Goal: Information Seeking & Learning: Stay updated

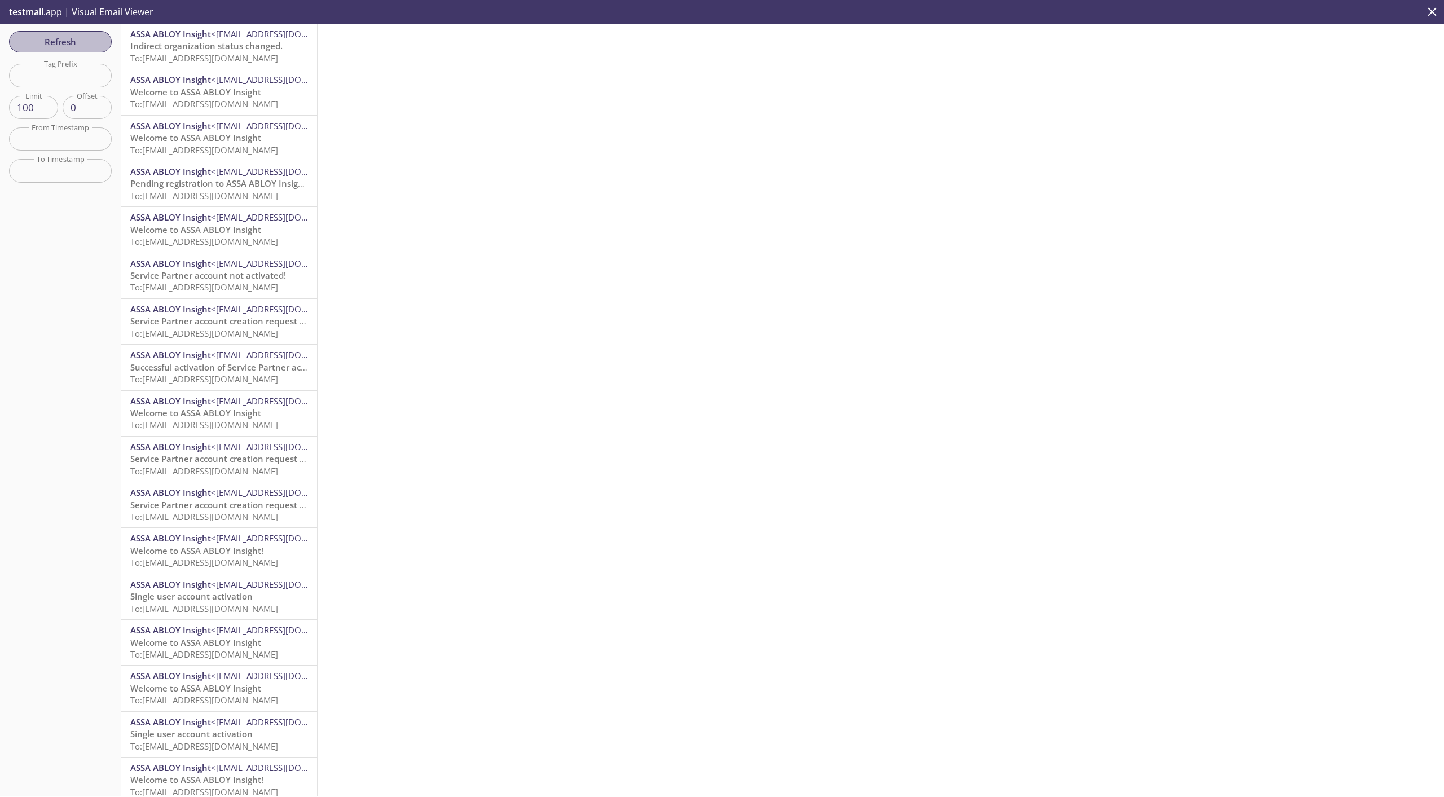
click at [96, 44] on span "Refresh" at bounding box center [60, 41] width 85 height 15
click at [202, 54] on span "To: [EMAIL_ADDRESS][DOMAIN_NAME]" at bounding box center [204, 57] width 148 height 11
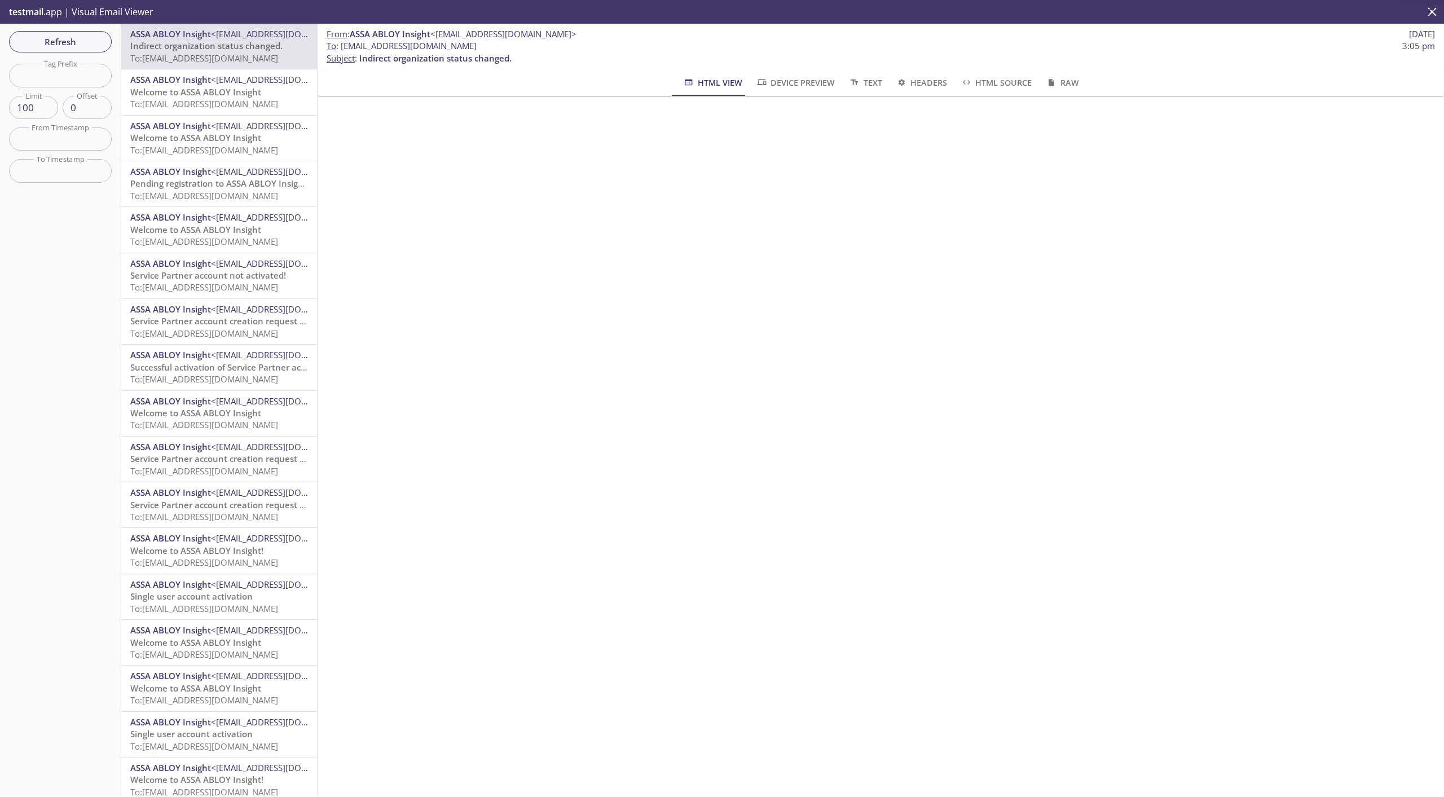
click at [204, 93] on span "Welcome to ASSA ABLOY Insight" at bounding box center [195, 91] width 131 height 11
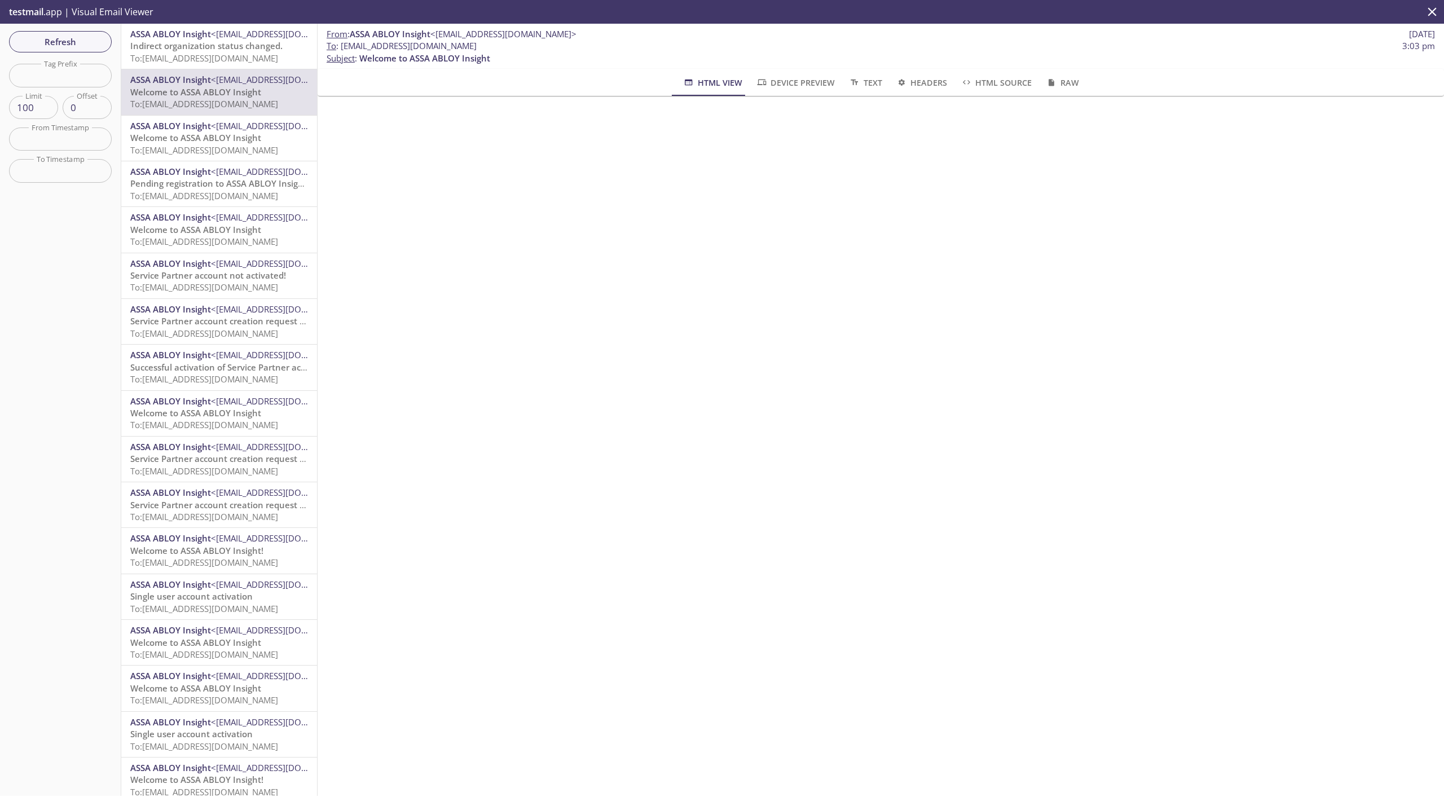
click at [222, 159] on div "ASSA ABLOY Insight <[EMAIL_ADDRESS][DOMAIN_NAME]> Welcome to ASSA ABLOY Insight…" at bounding box center [219, 138] width 196 height 45
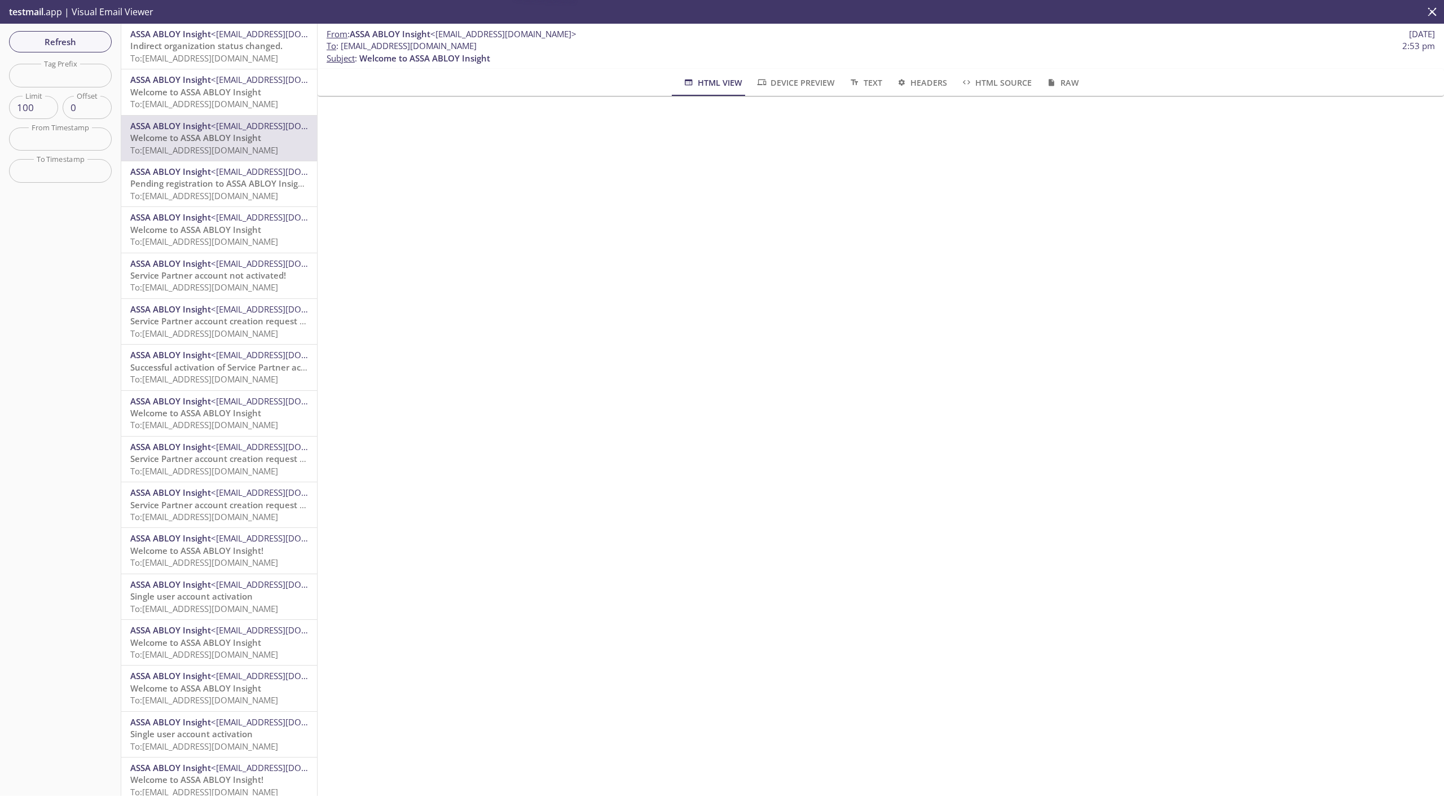
click at [225, 177] on span "<[EMAIL_ADDRESS][DOMAIN_NAME]>" at bounding box center [284, 171] width 146 height 11
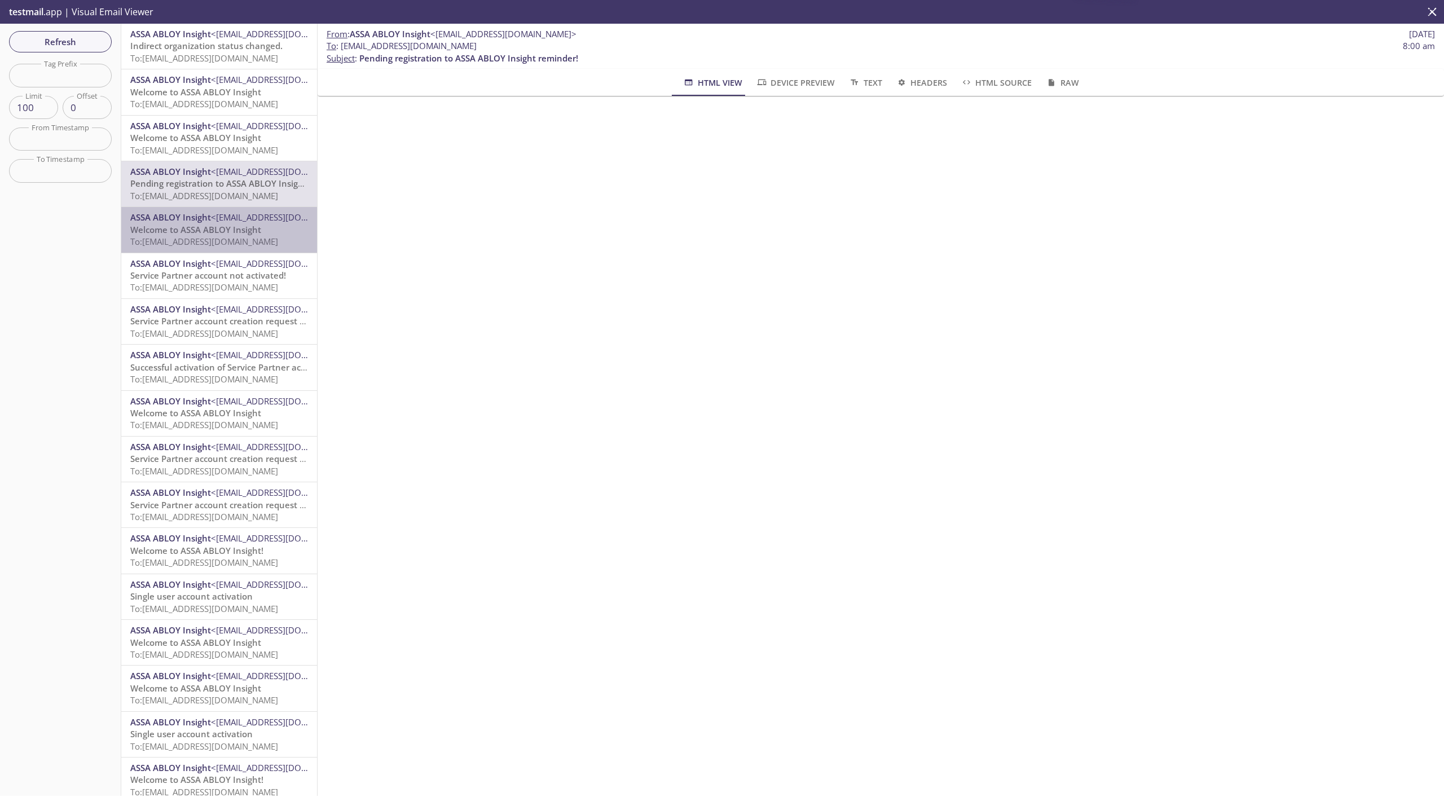
click at [233, 238] on span "To: [EMAIL_ADDRESS][DOMAIN_NAME]" at bounding box center [204, 241] width 148 height 11
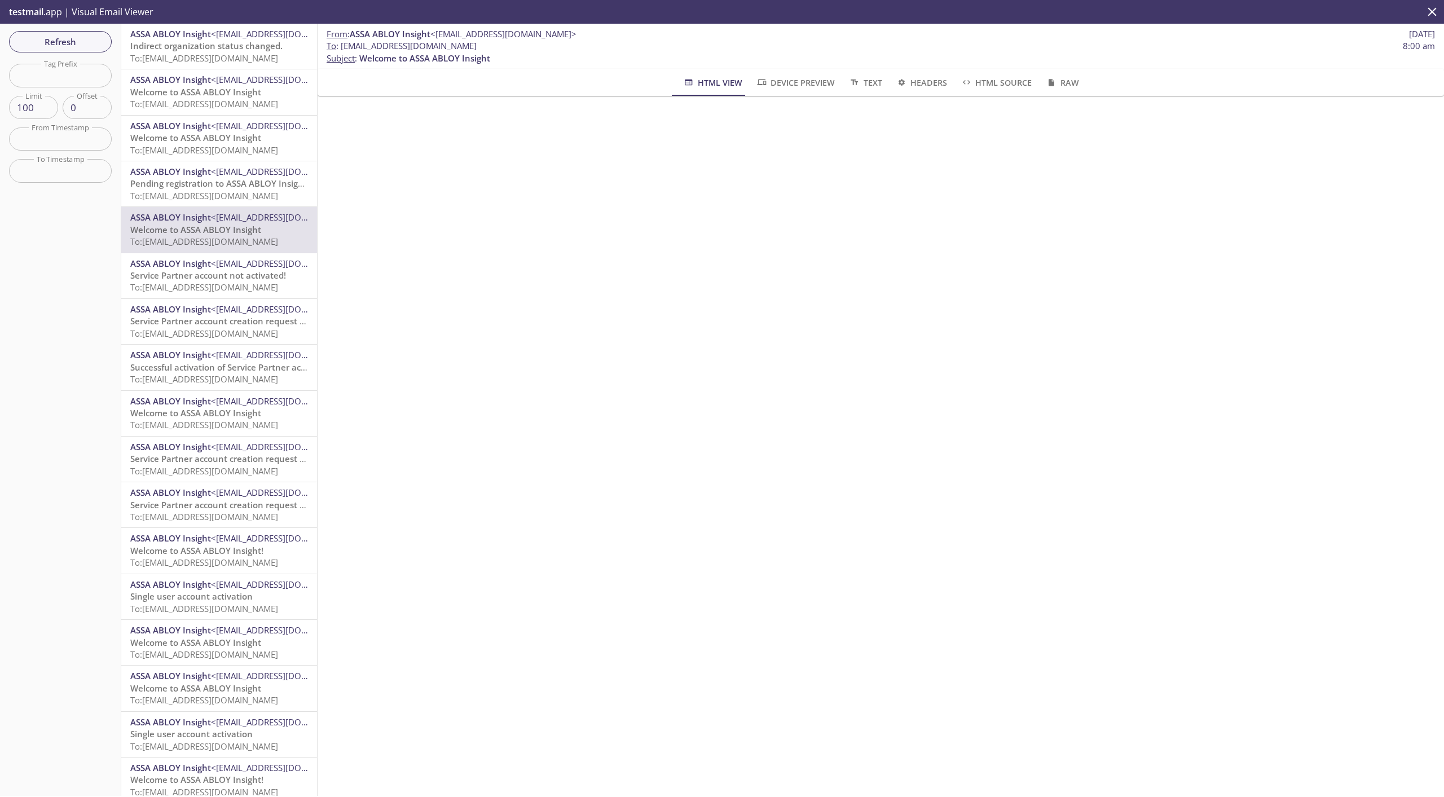
click at [206, 144] on span "To: [EMAIL_ADDRESS][DOMAIN_NAME]" at bounding box center [204, 149] width 148 height 11
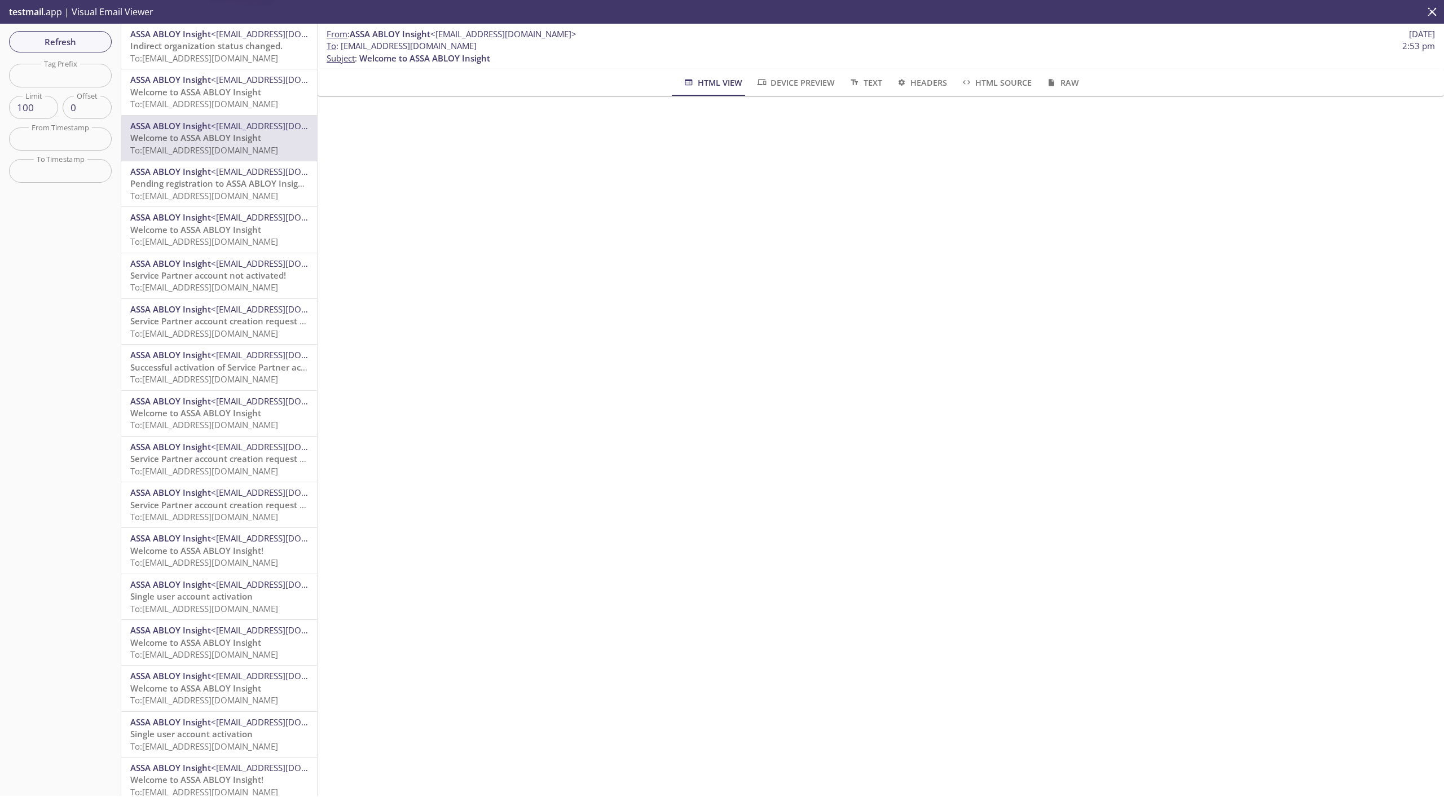
click at [219, 92] on span "Welcome to ASSA ABLOY Insight" at bounding box center [195, 91] width 131 height 11
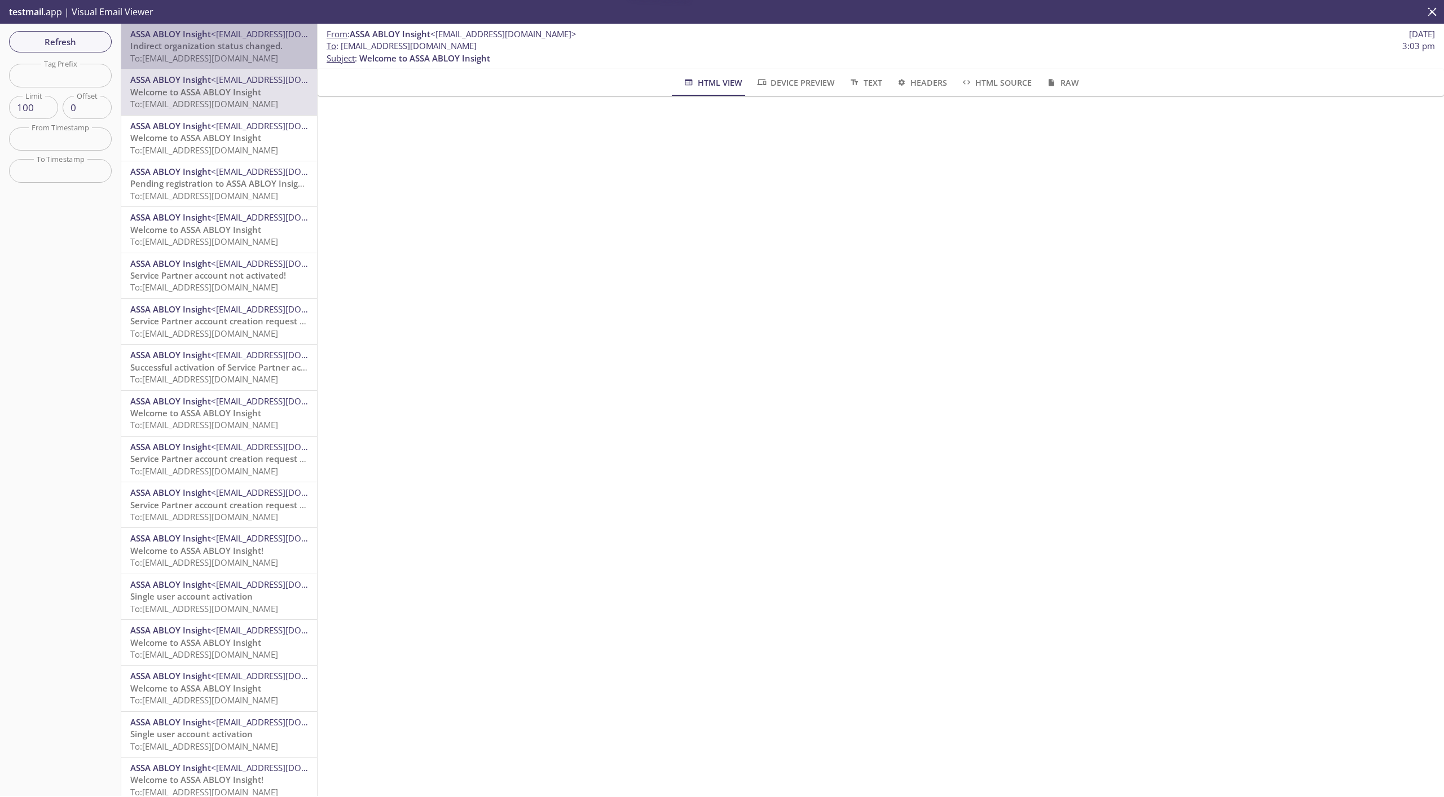
click at [224, 59] on span "To: [EMAIL_ADDRESS][DOMAIN_NAME]" at bounding box center [204, 57] width 148 height 11
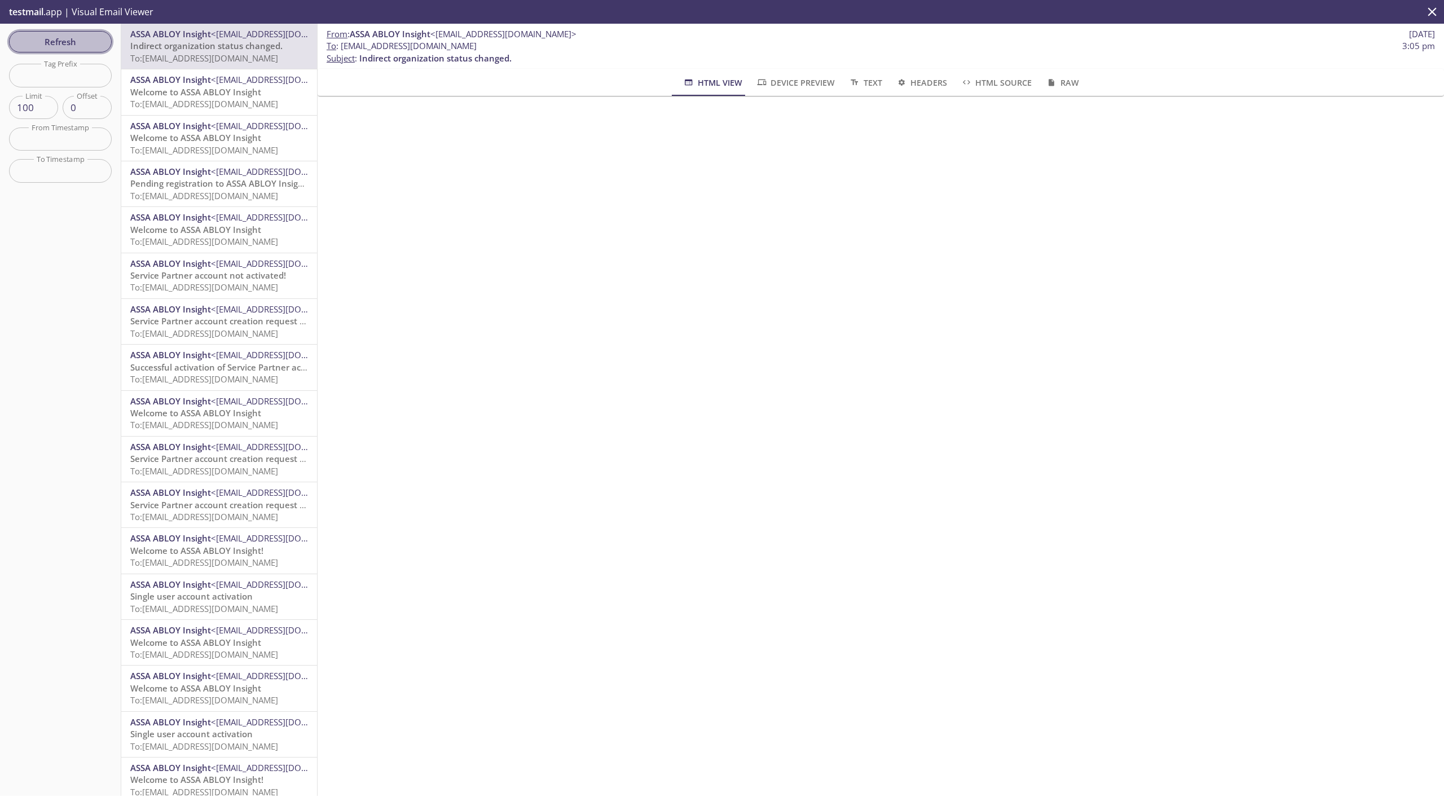
click at [77, 41] on span "Refresh" at bounding box center [60, 41] width 85 height 15
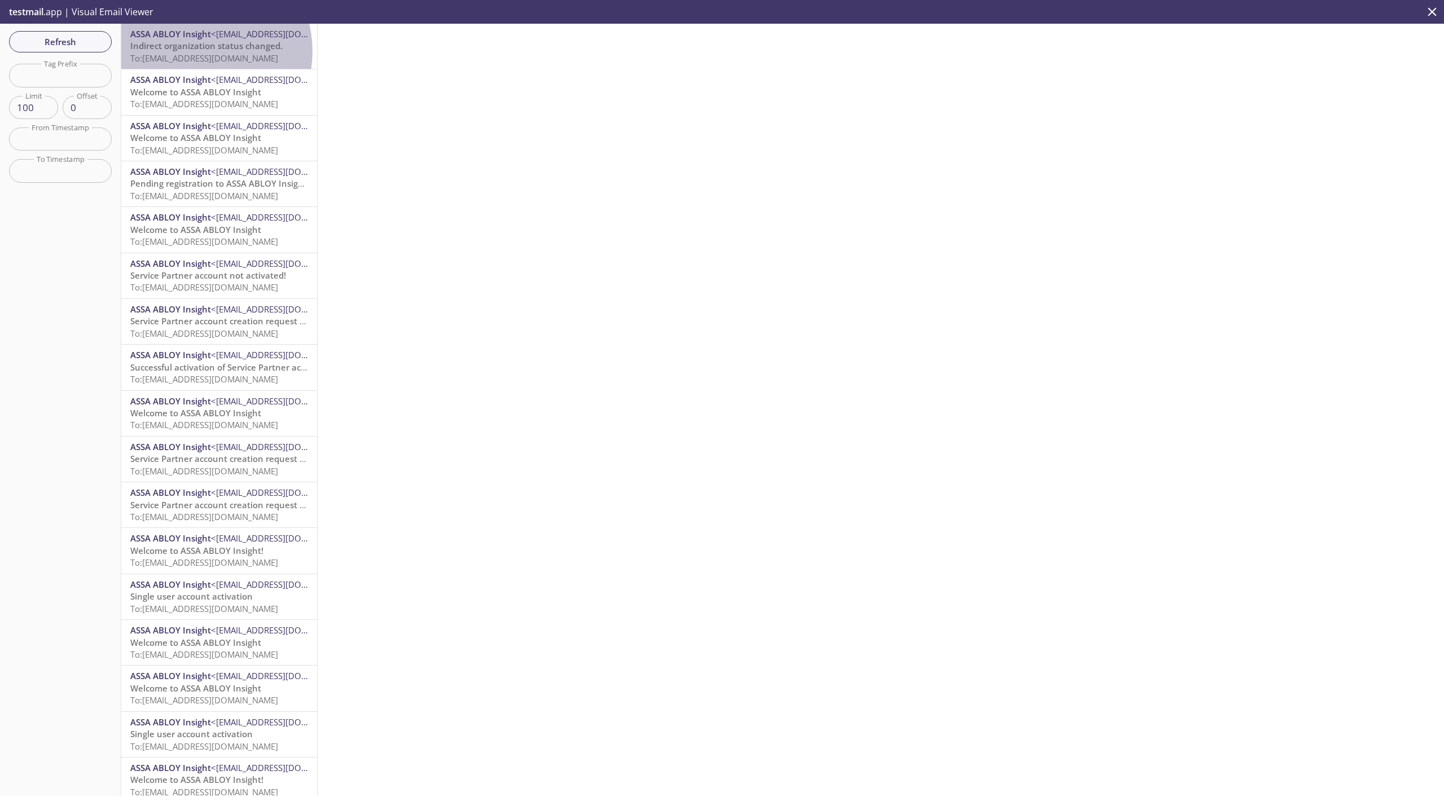
click at [195, 51] on span "Indirect organization status changed." at bounding box center [206, 45] width 152 height 11
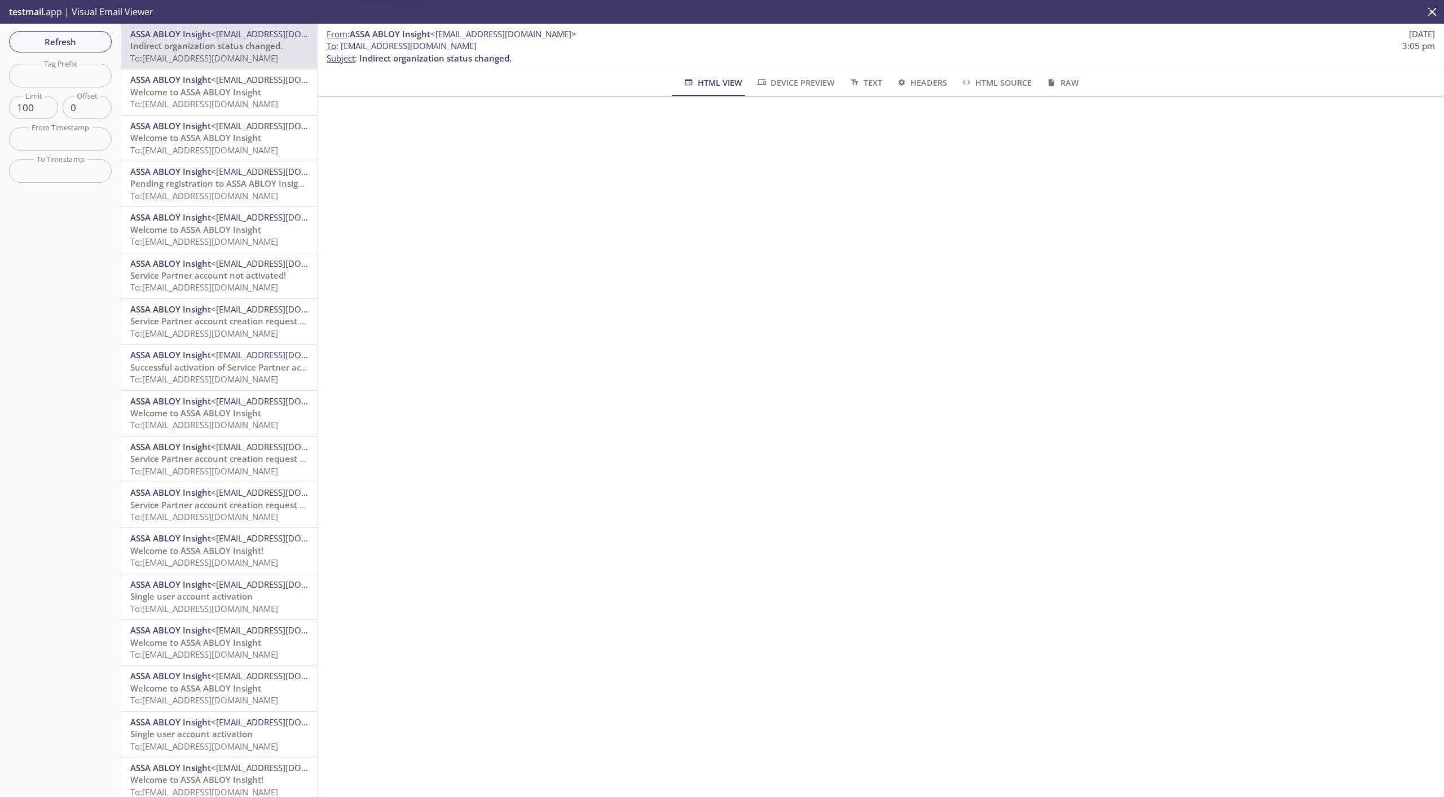
click at [199, 93] on span "Welcome to ASSA ABLOY Insight" at bounding box center [195, 91] width 131 height 11
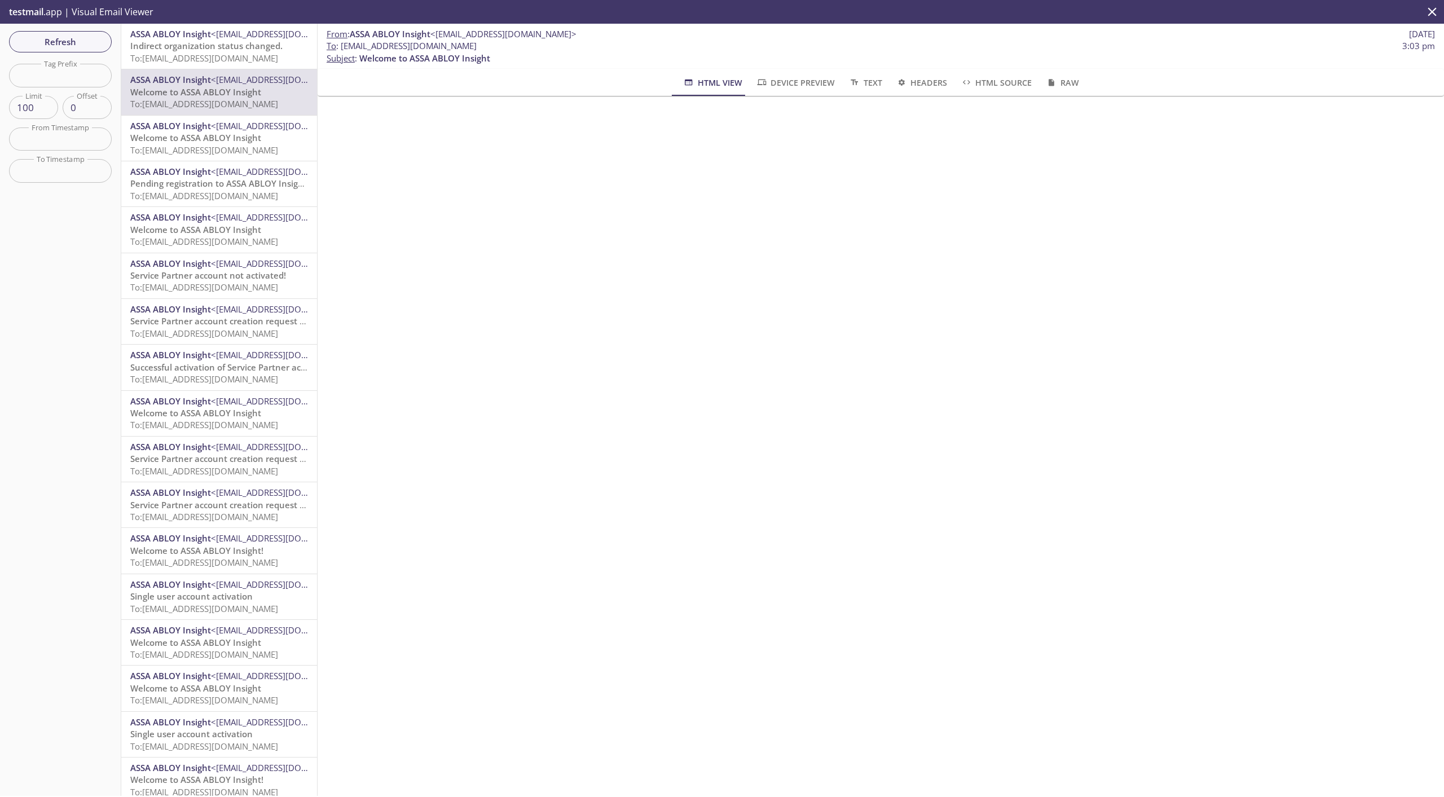
click at [158, 149] on span "To: [EMAIL_ADDRESS][DOMAIN_NAME]" at bounding box center [204, 149] width 148 height 11
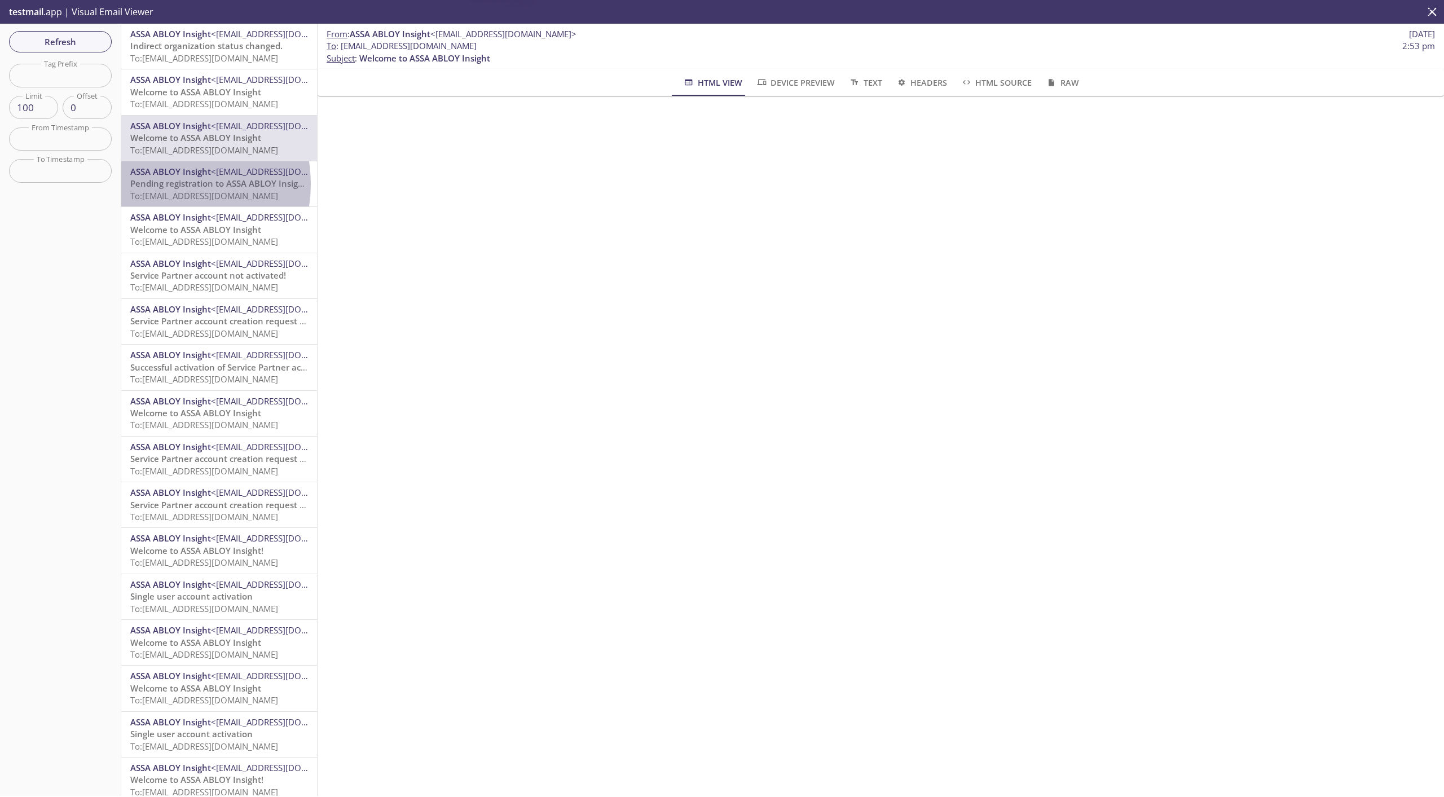
click at [166, 184] on span "Pending registration to ASSA ABLOY Insight reminder!" at bounding box center [239, 183] width 219 height 11
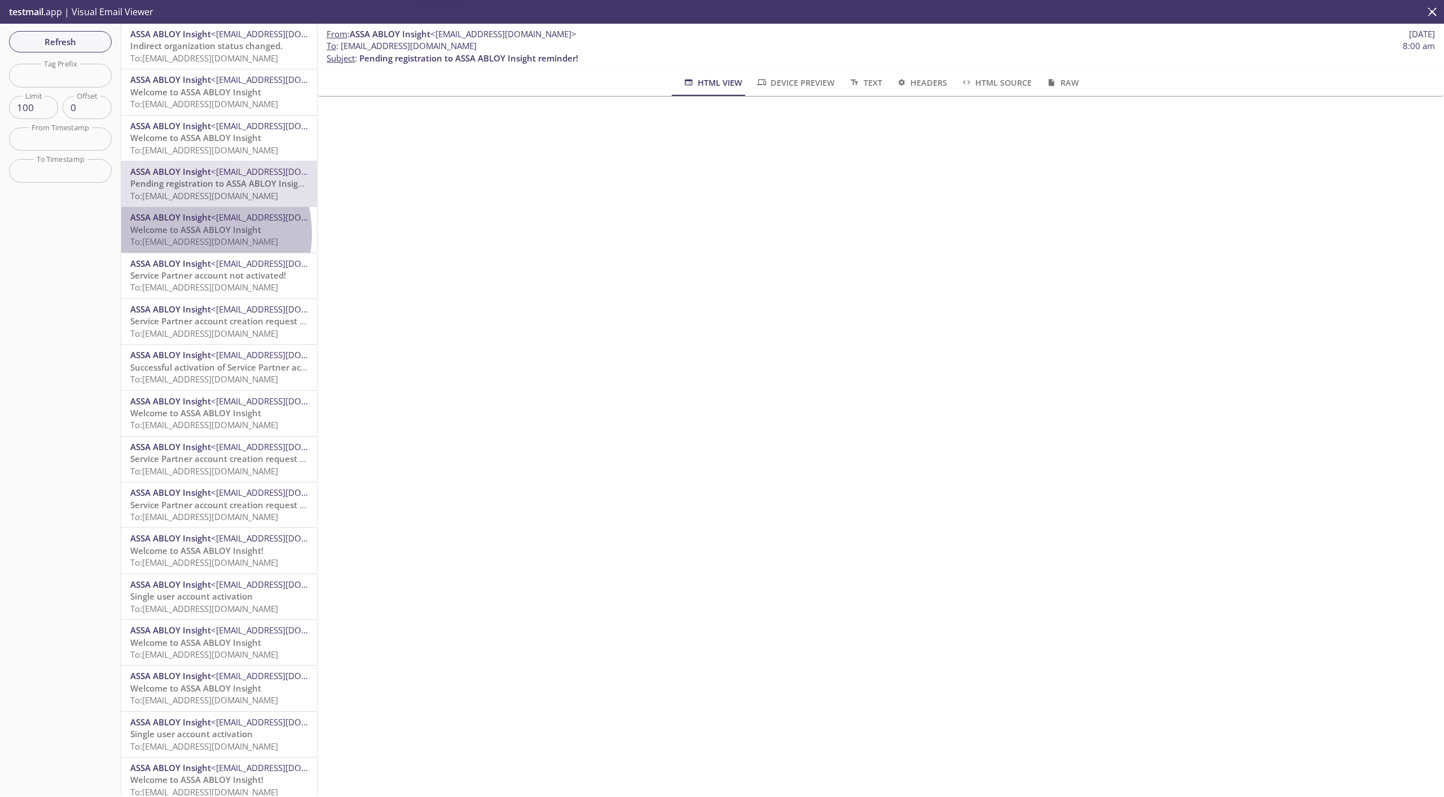
click at [180, 234] on span "Welcome to ASSA ABLOY Insight" at bounding box center [195, 229] width 131 height 11
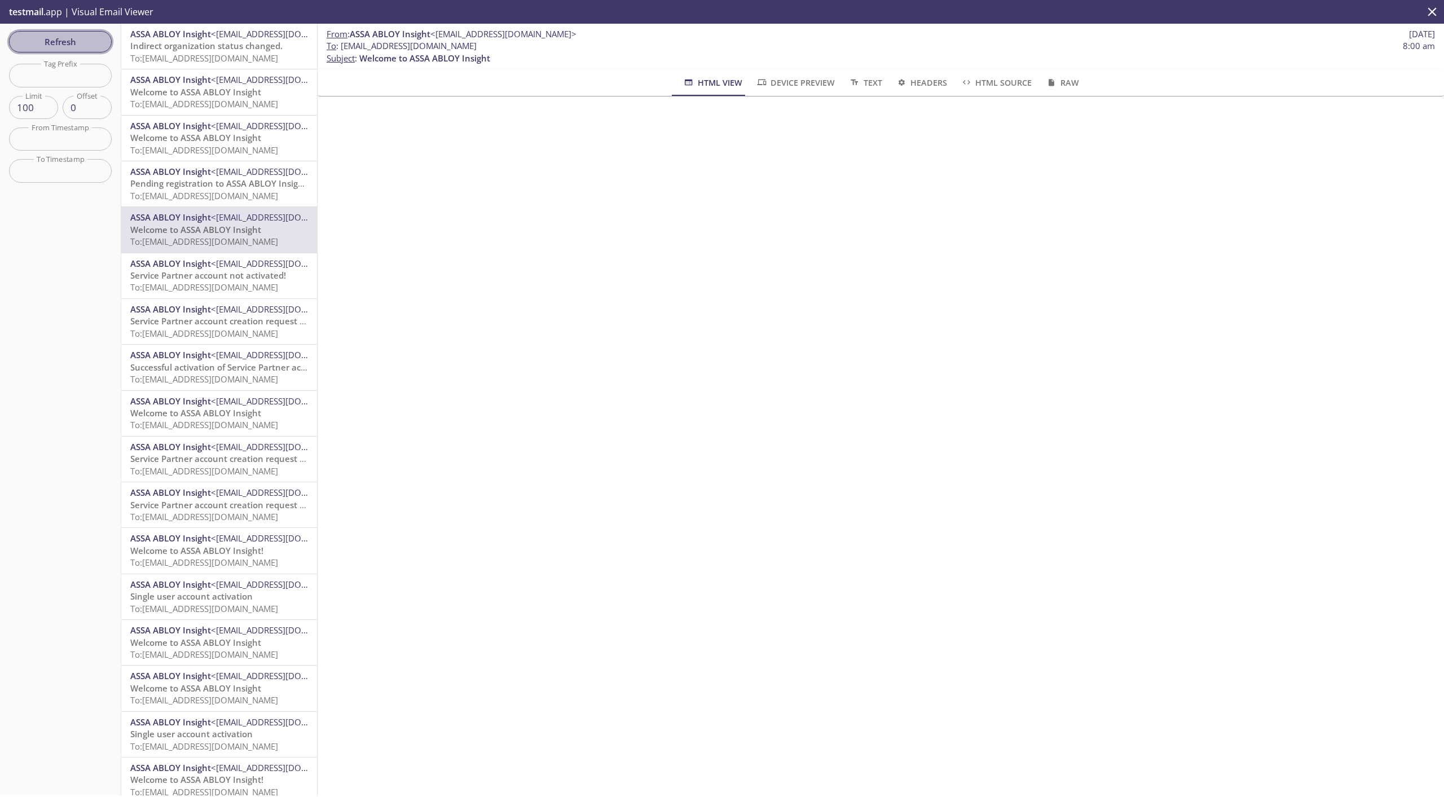
click at [85, 40] on span "Refresh" at bounding box center [60, 41] width 85 height 15
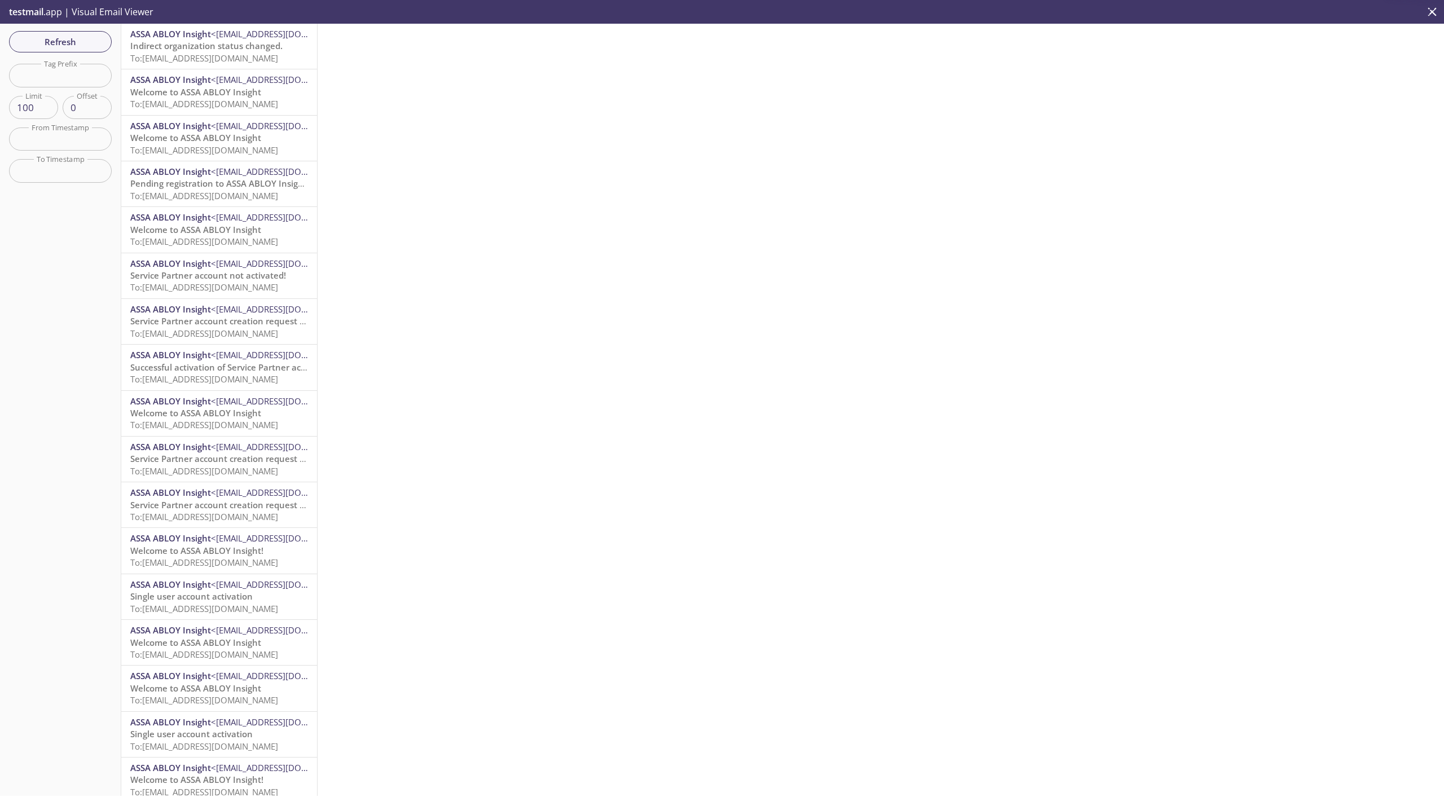
click at [180, 46] on span "Indirect organization status changed." at bounding box center [206, 45] width 152 height 11
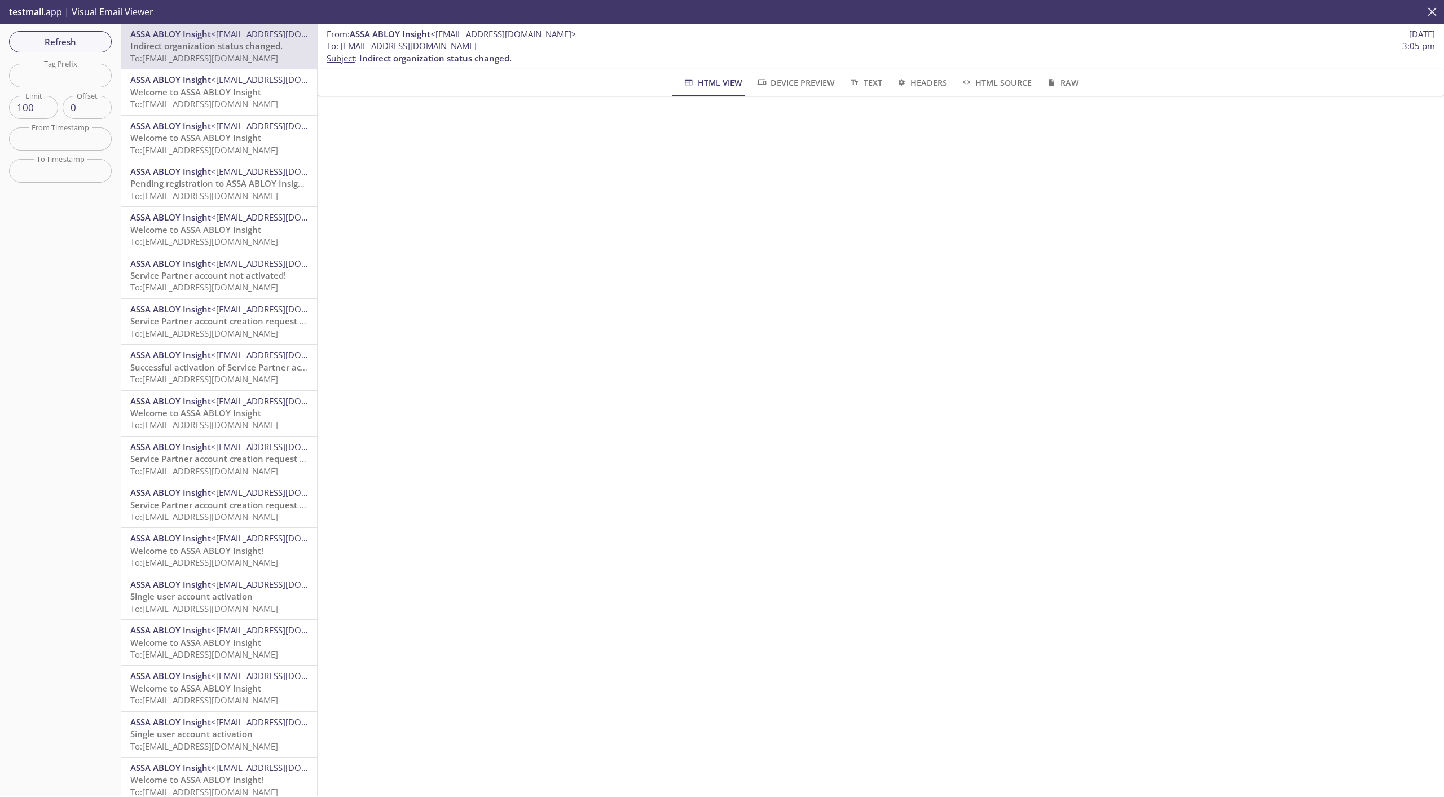
drag, startPoint x: 1429, startPoint y: 12, endPoint x: 1340, endPoint y: 43, distance: 94.2
click at [1430, 12] on icon "close" at bounding box center [1432, 12] width 15 height 15
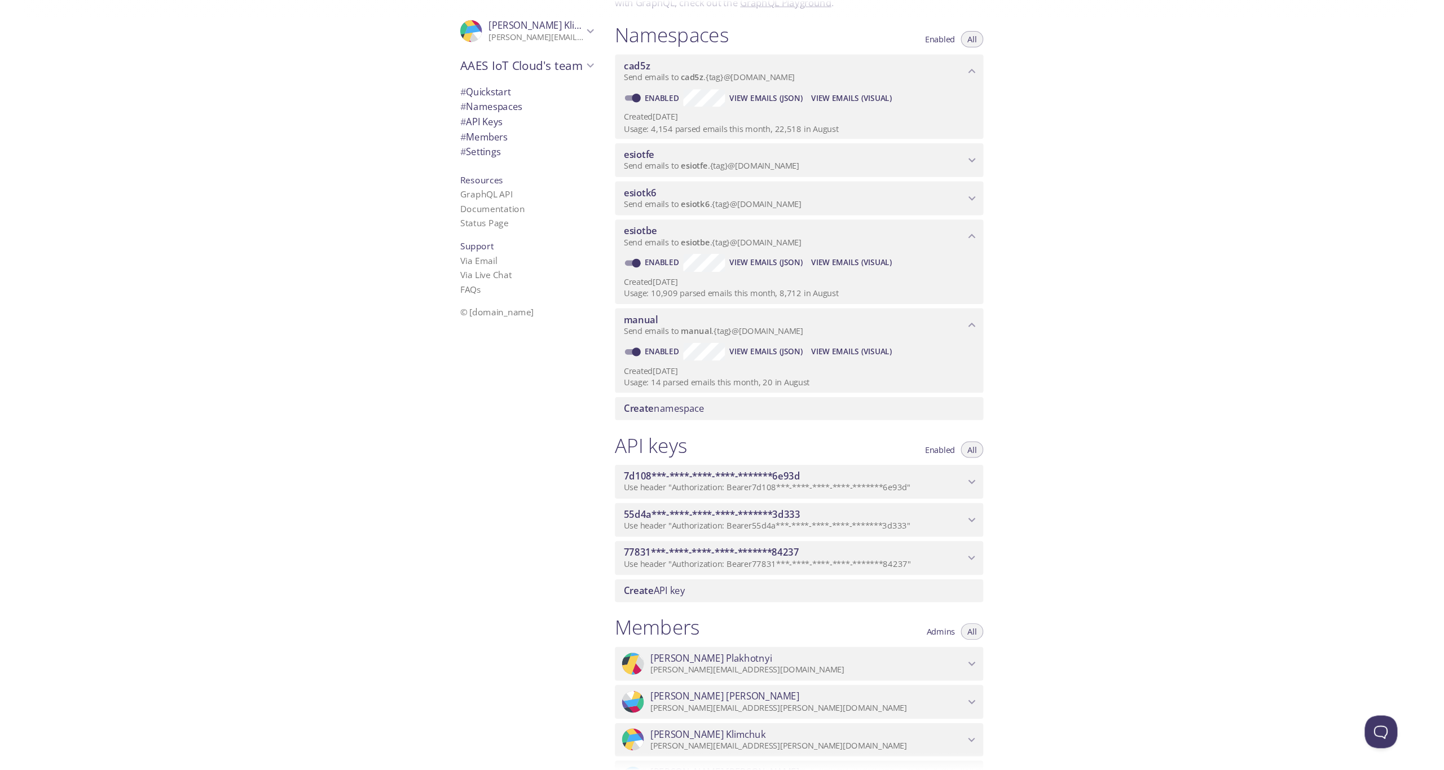
scroll to position [45, 0]
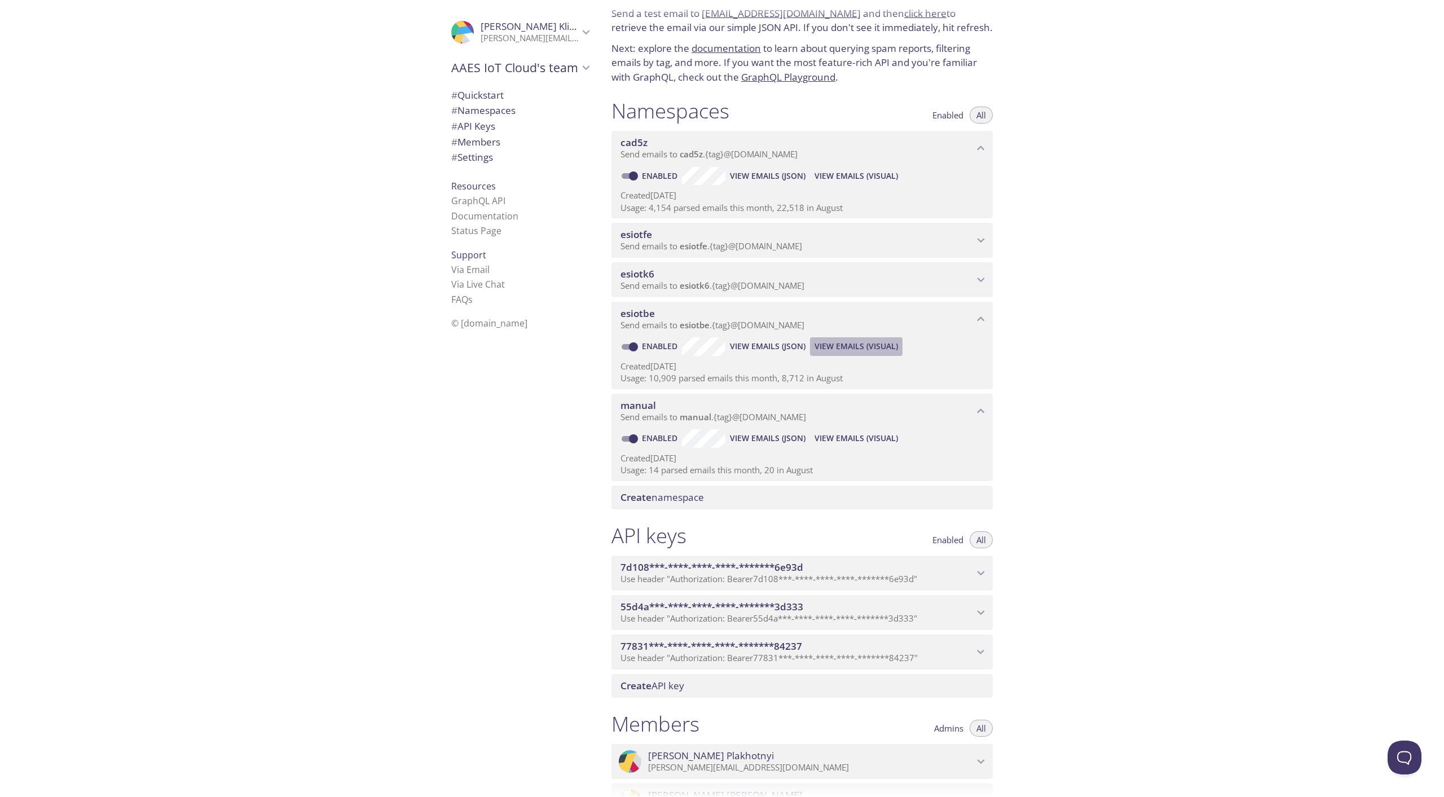
click at [857, 344] on span "View Emails (Visual)" at bounding box center [855, 347] width 83 height 14
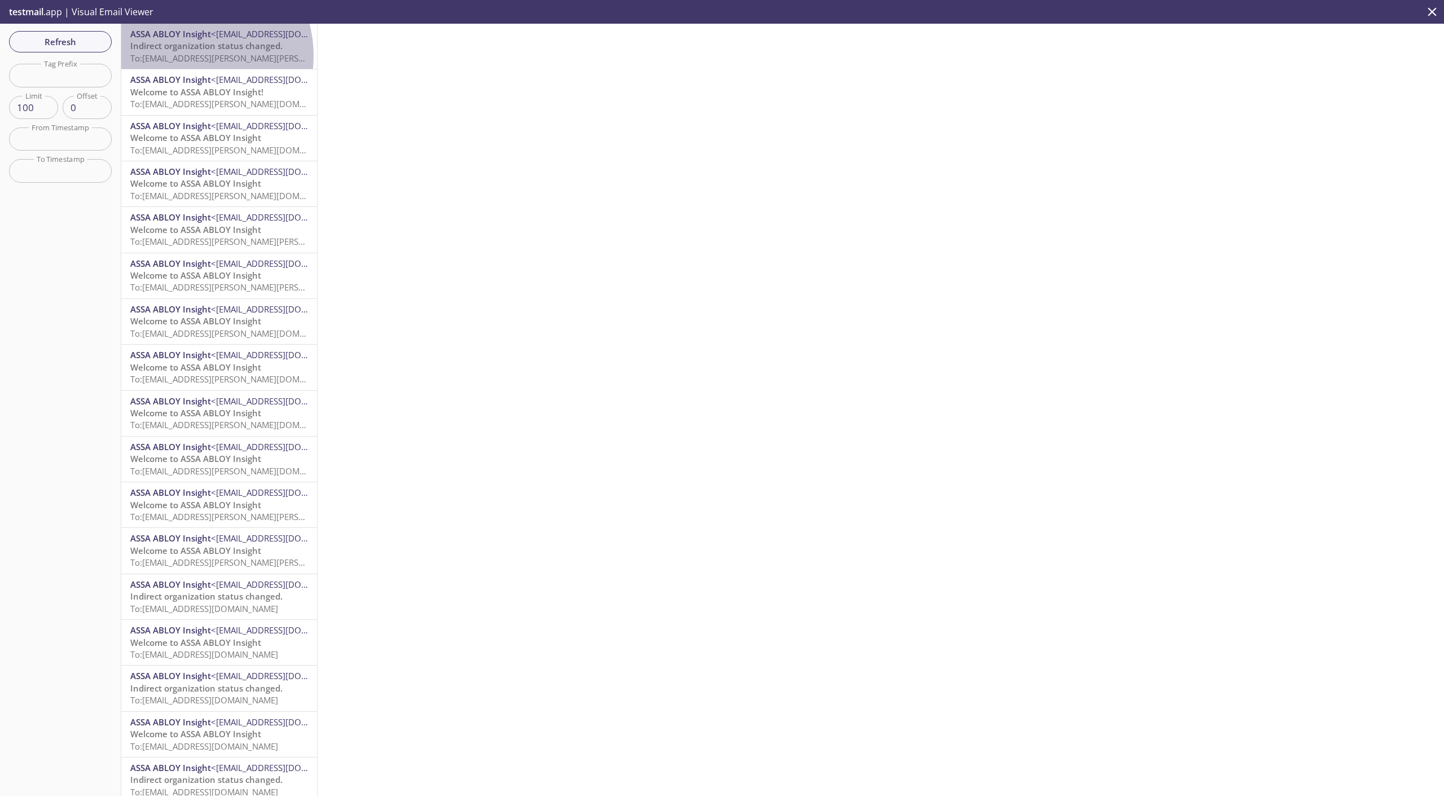
click at [187, 56] on span "To: [EMAIL_ADDRESS][PERSON_NAME][PERSON_NAME][DOMAIN_NAME]" at bounding box center [268, 57] width 277 height 11
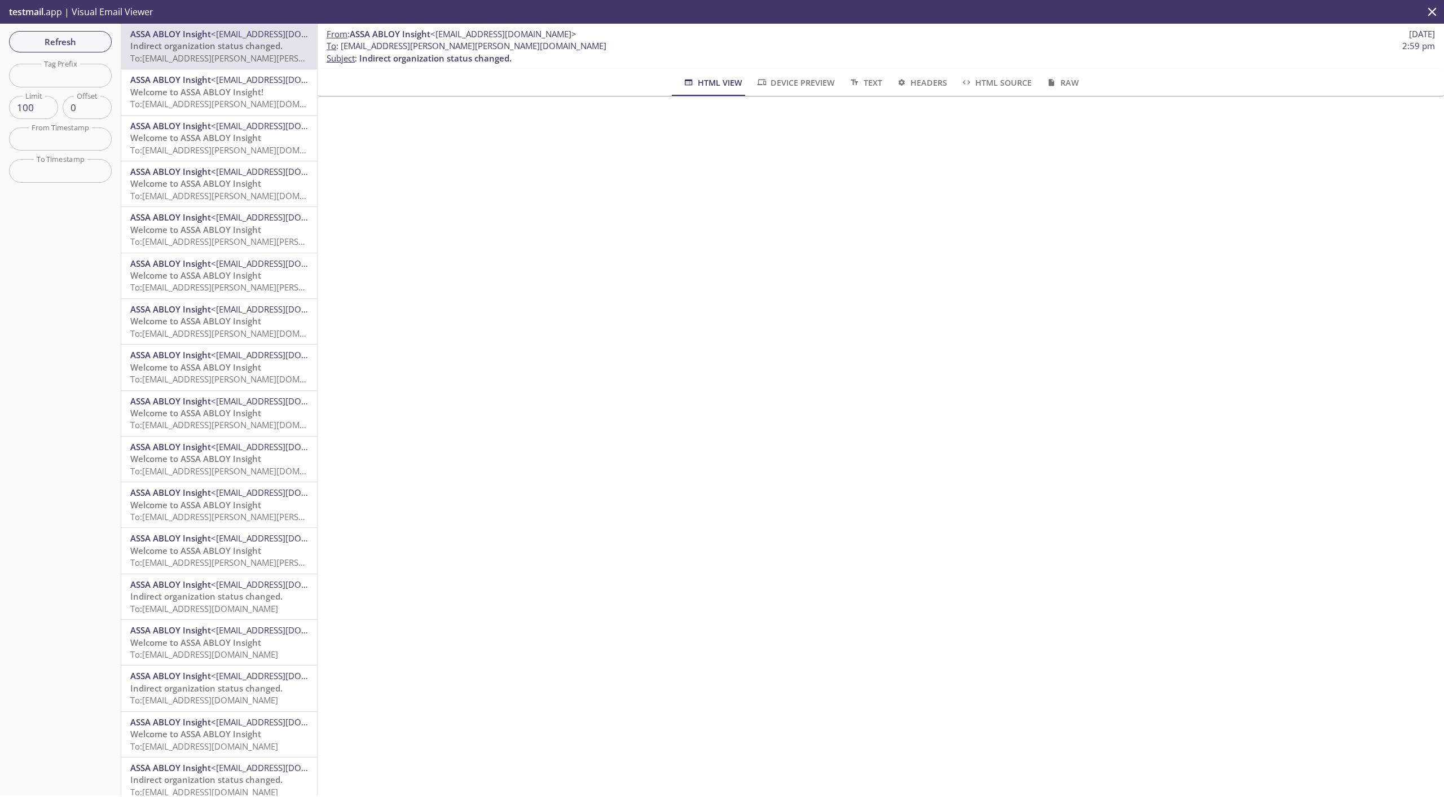
click at [206, 103] on span "To: [EMAIL_ADDRESS][PERSON_NAME][DOMAIN_NAME]" at bounding box center [236, 103] width 213 height 11
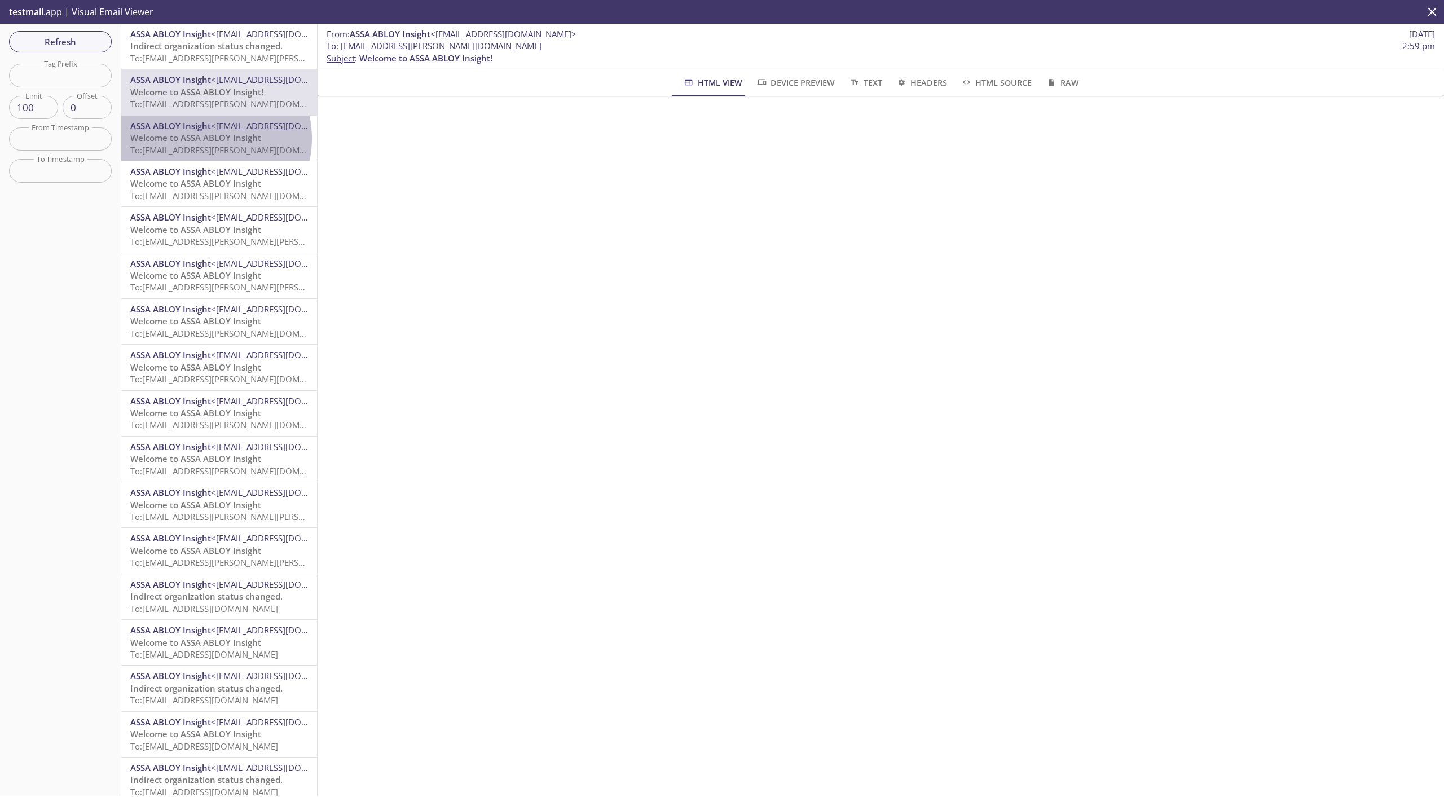
click at [204, 139] on span "Welcome to ASSA ABLOY Insight" at bounding box center [195, 137] width 131 height 11
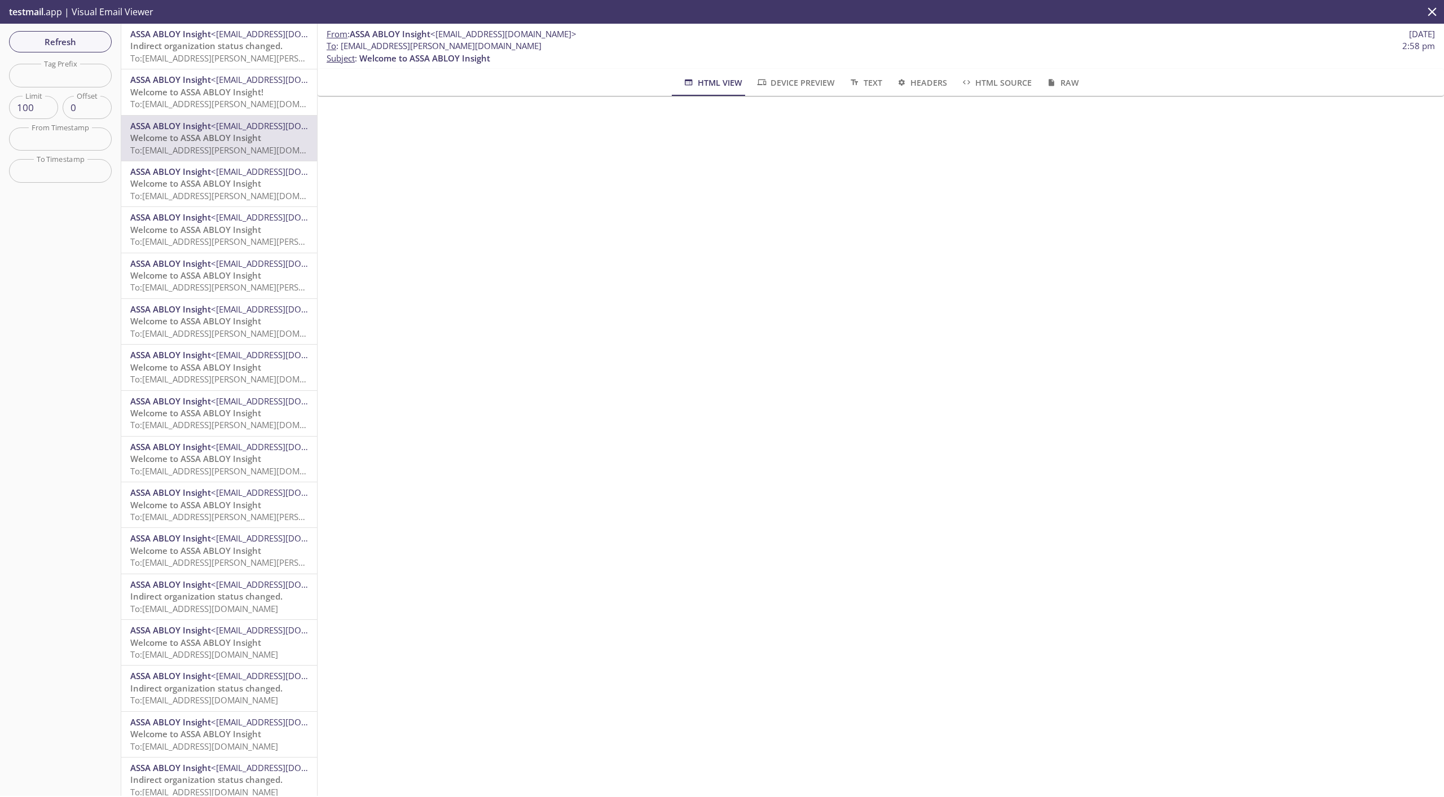
click at [199, 96] on span "Welcome to ASSA ABLOY Insight!" at bounding box center [196, 91] width 133 height 11
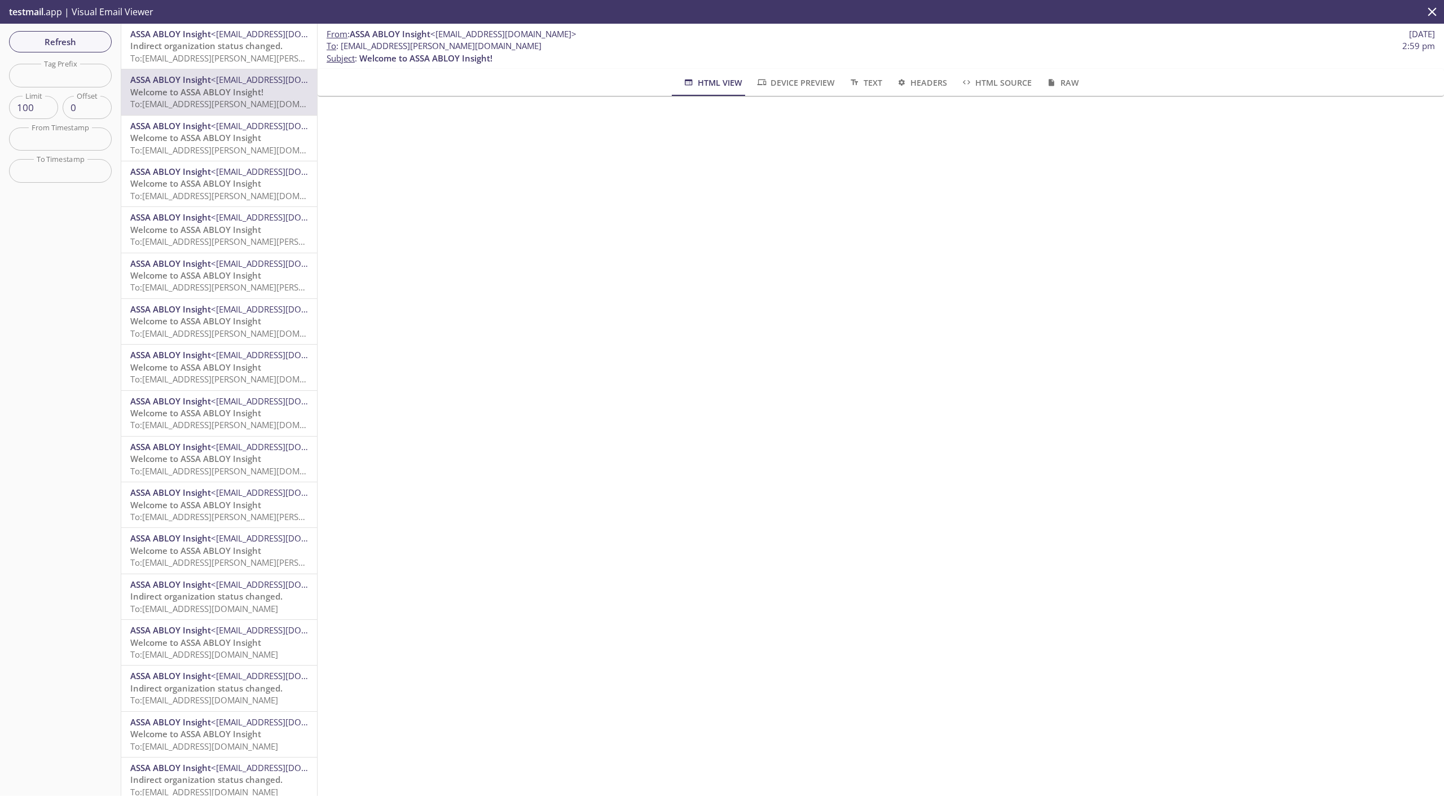
click at [199, 134] on span "Welcome to ASSA ABLOY Insight" at bounding box center [195, 137] width 131 height 11
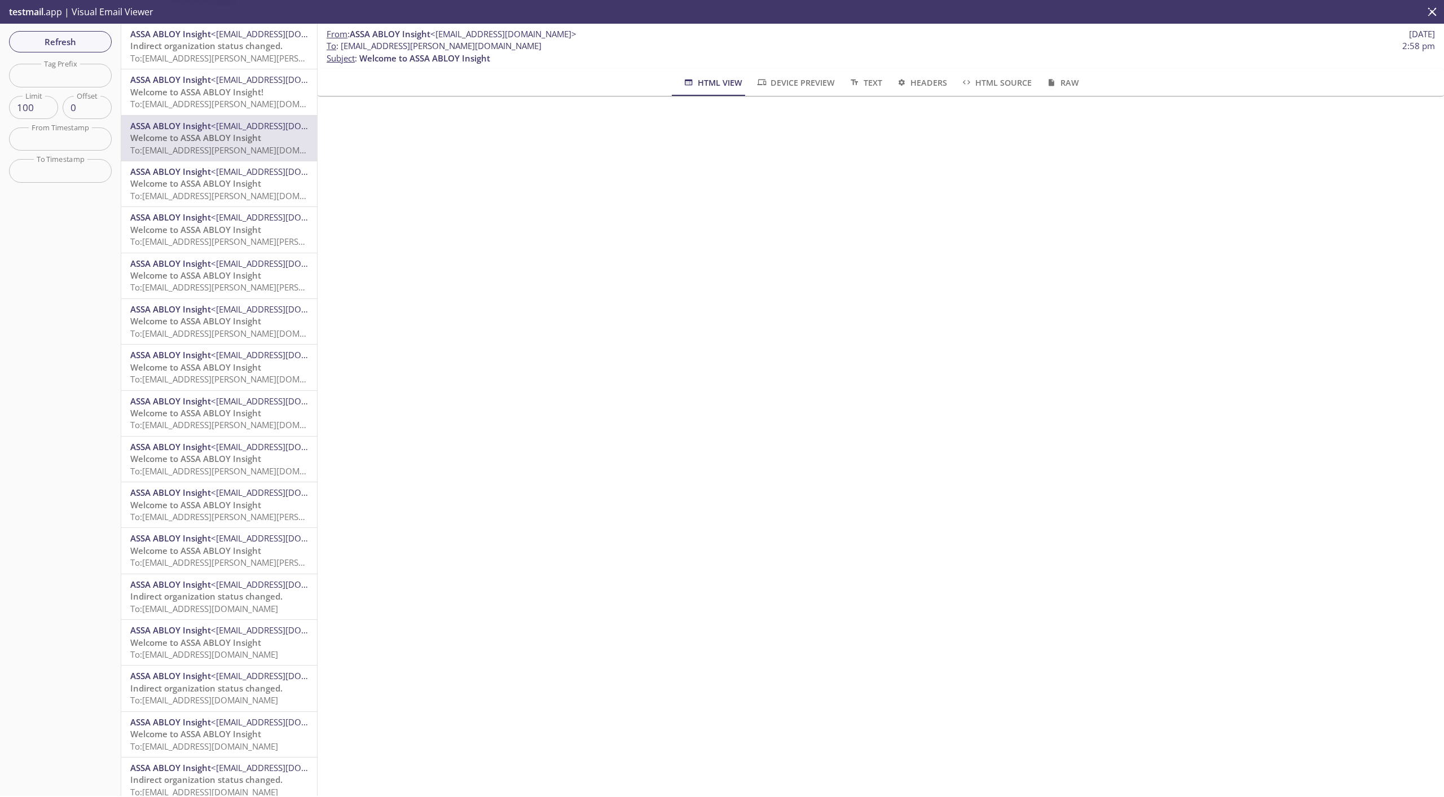
click at [202, 191] on span "To: [EMAIL_ADDRESS][PERSON_NAME][DOMAIN_NAME]" at bounding box center [236, 195] width 213 height 11
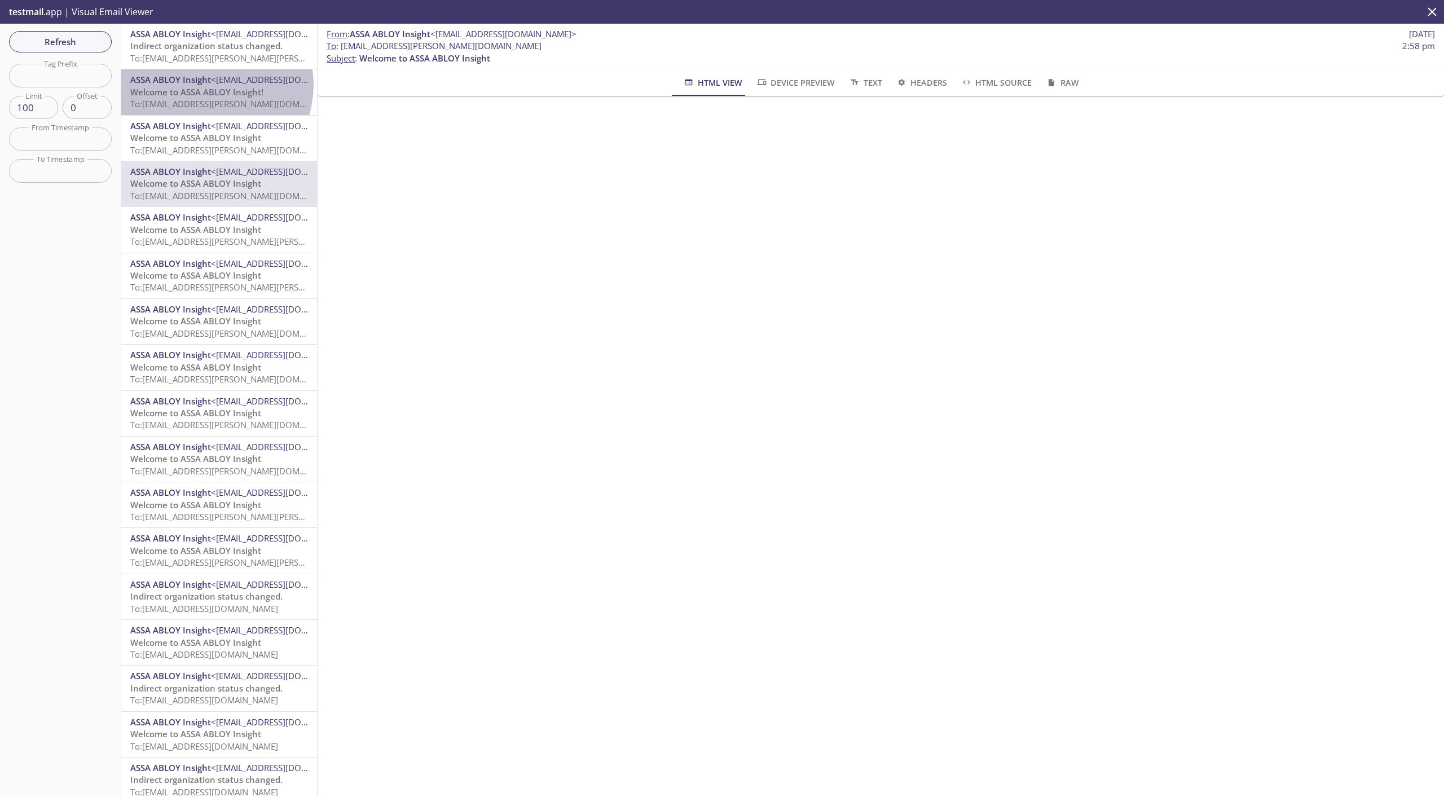
click at [210, 85] on span "ASSA ABLOY Insight" at bounding box center [170, 79] width 81 height 11
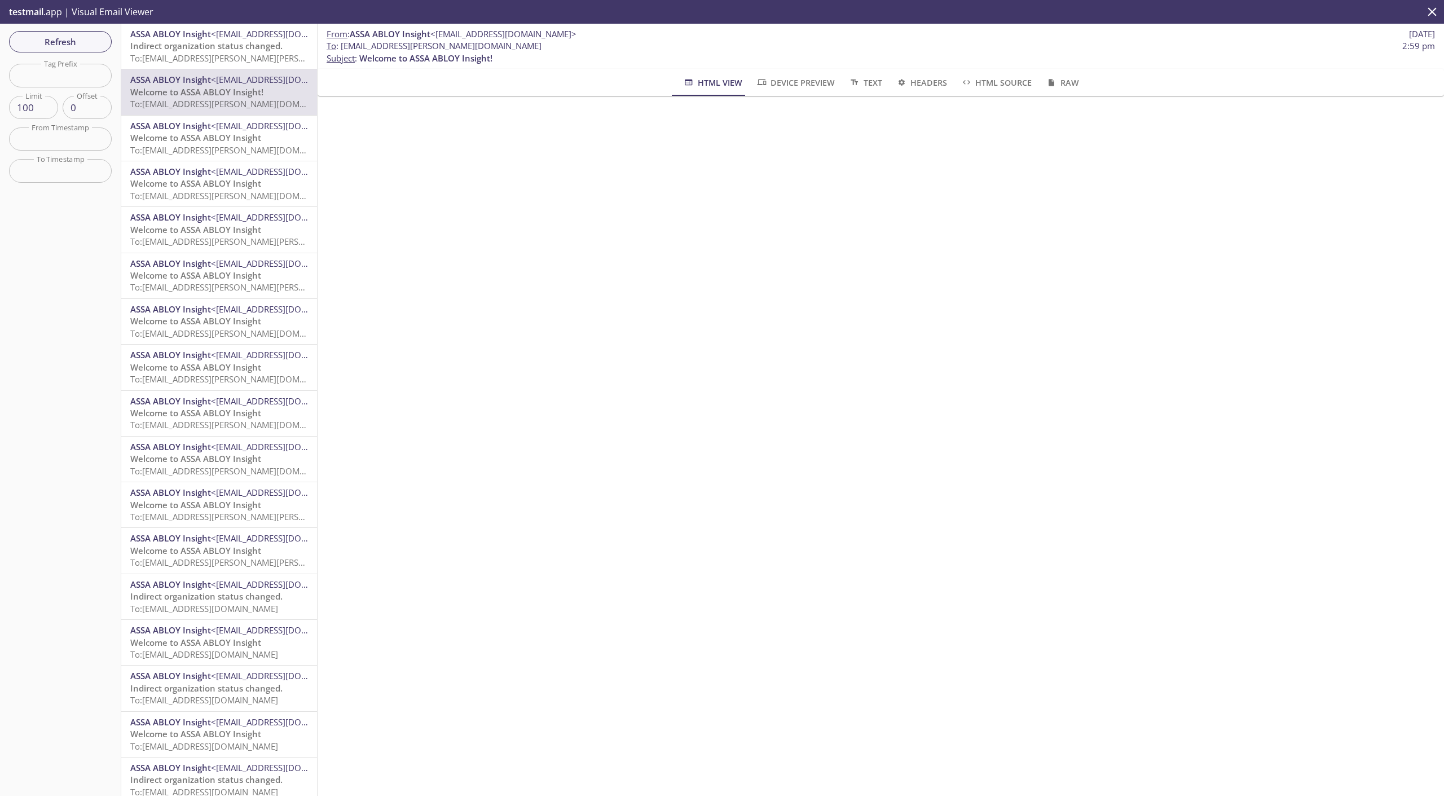
click at [204, 165] on div "ASSA ABLOY Insight <[EMAIL_ADDRESS][DOMAIN_NAME]> Welcome to ASSA ABLOY Insight…" at bounding box center [219, 183] width 196 height 45
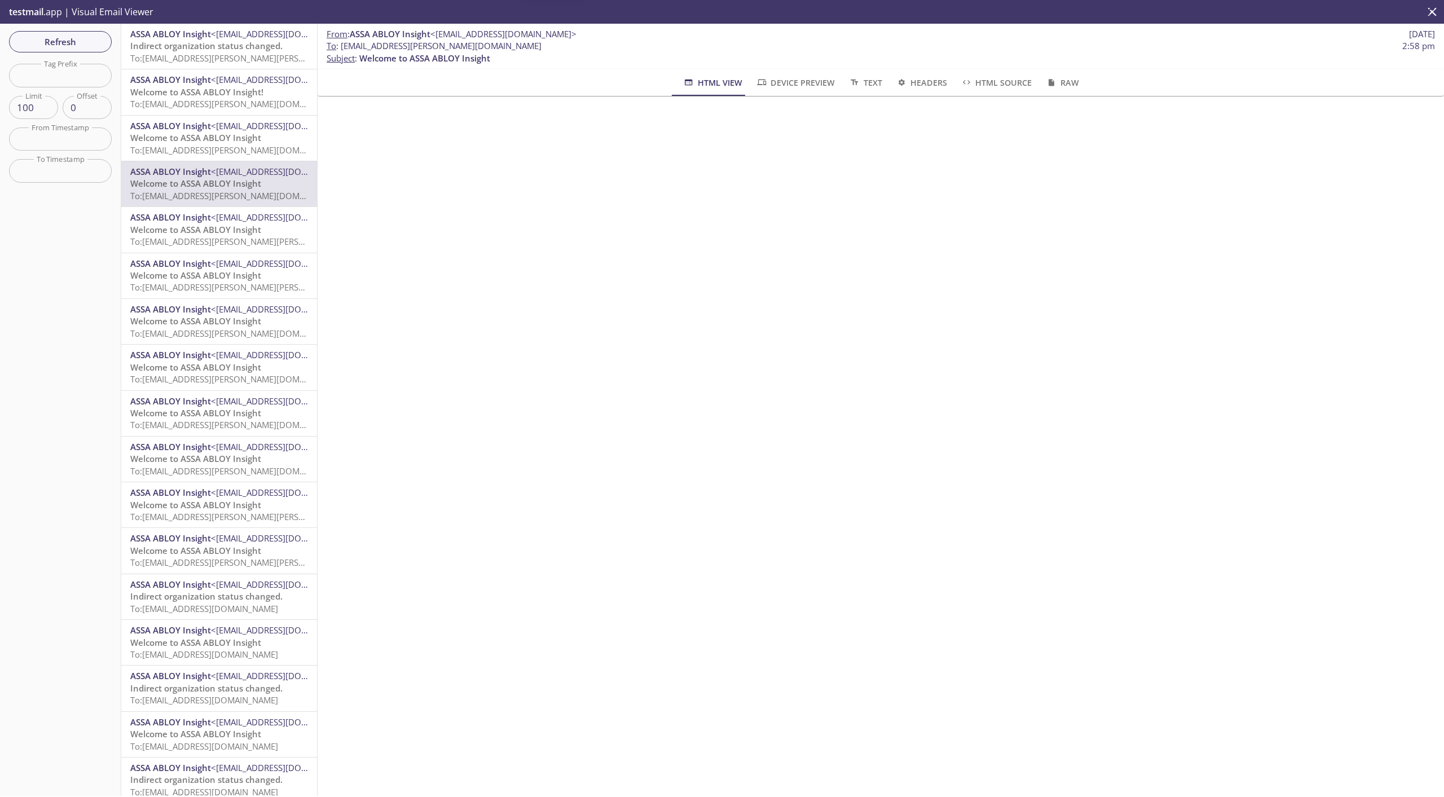
click at [204, 152] on span "To: [EMAIL_ADDRESS][PERSON_NAME][DOMAIN_NAME]" at bounding box center [236, 149] width 213 height 11
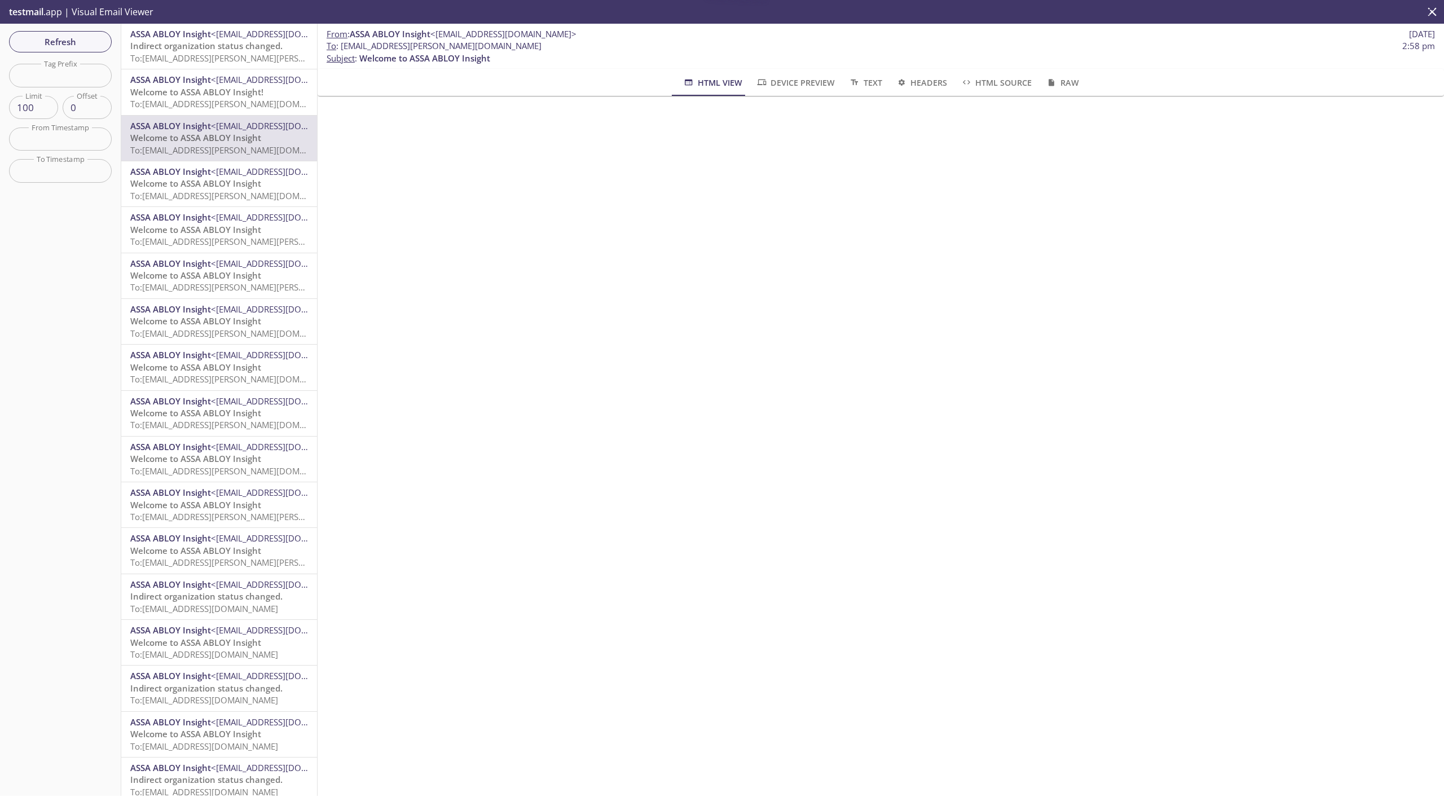
click at [204, 184] on span "Welcome to ASSA ABLOY Insight" at bounding box center [195, 183] width 131 height 11
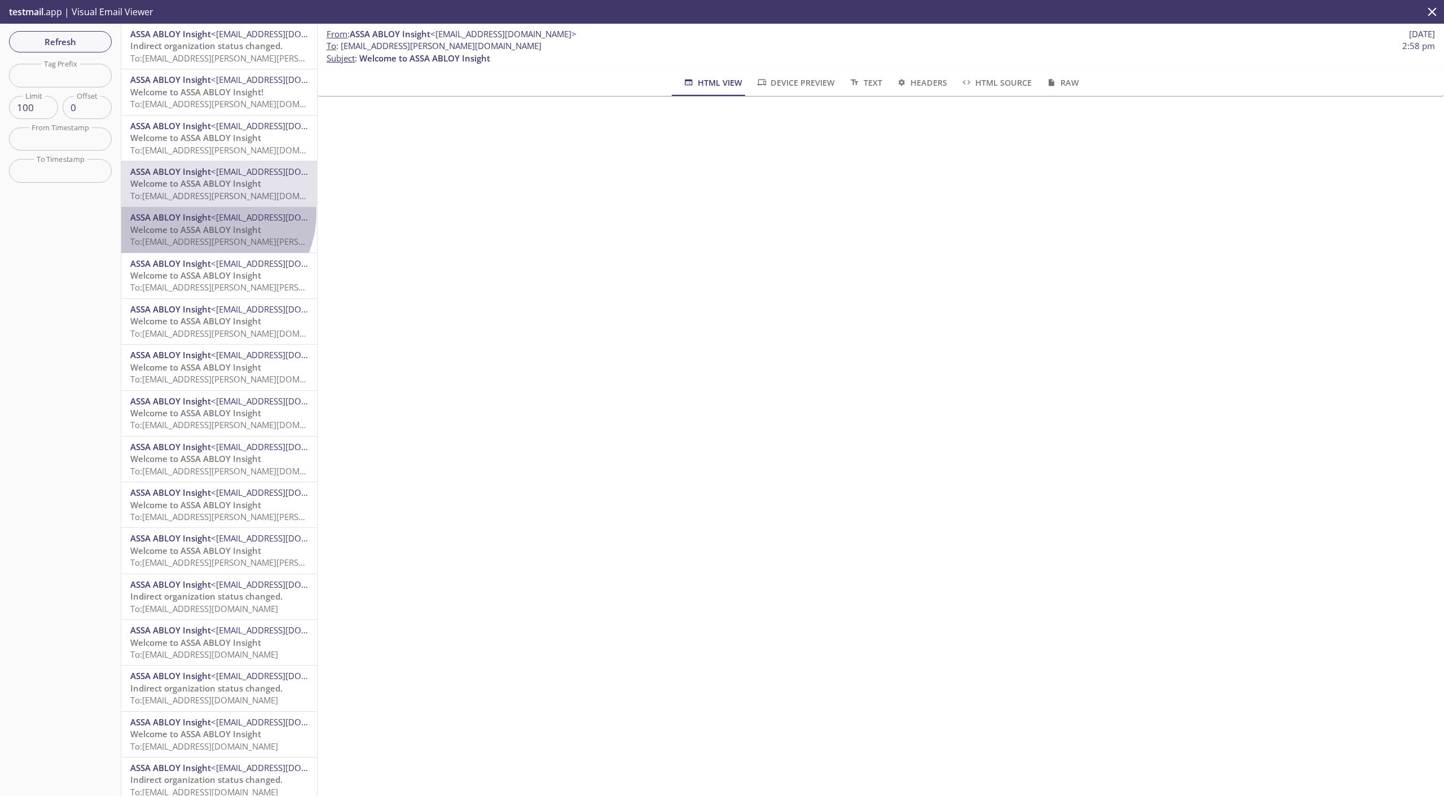
click at [206, 213] on span "ASSA ABLOY Insight" at bounding box center [170, 216] width 81 height 11
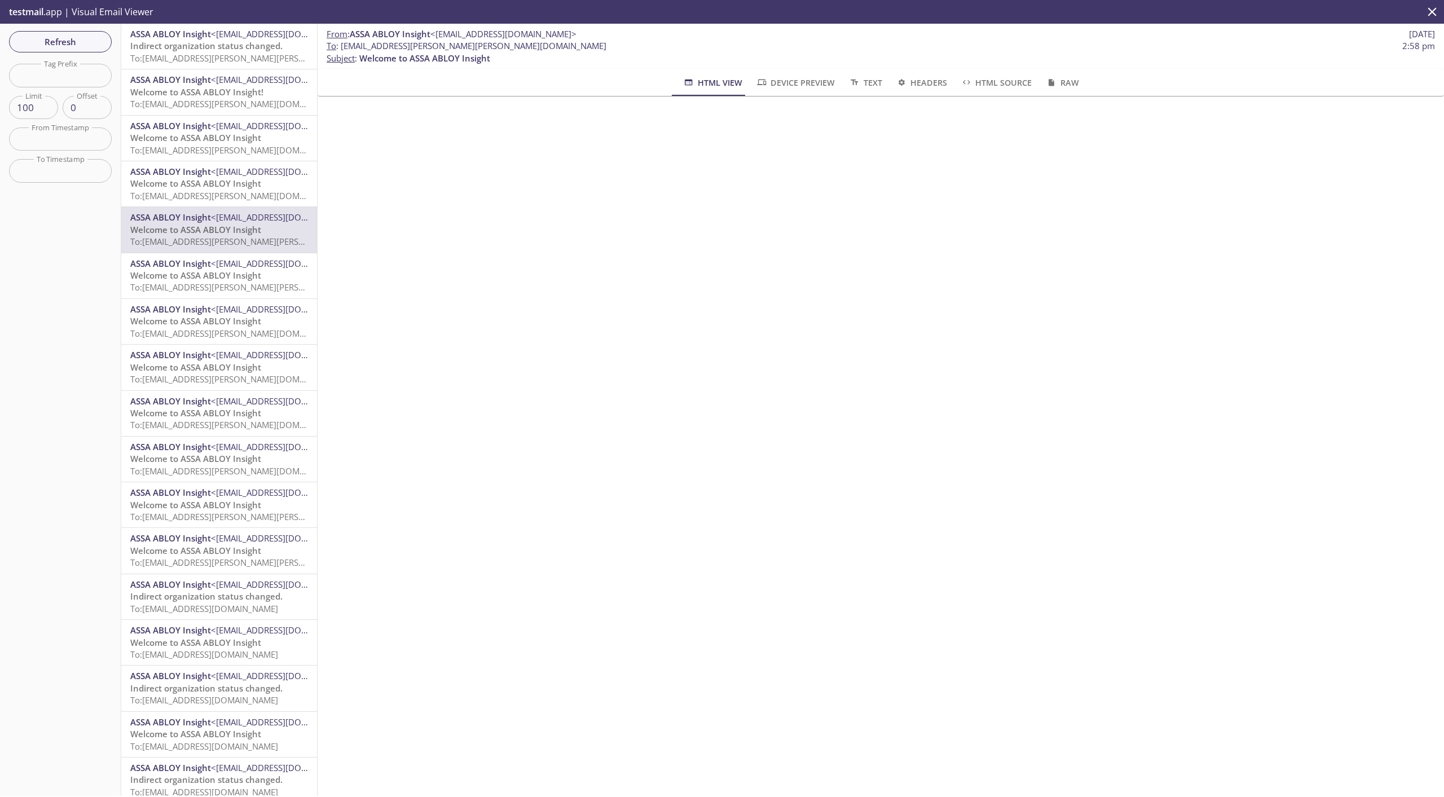
click at [208, 179] on span "Welcome to ASSA ABLOY Insight" at bounding box center [195, 183] width 131 height 11
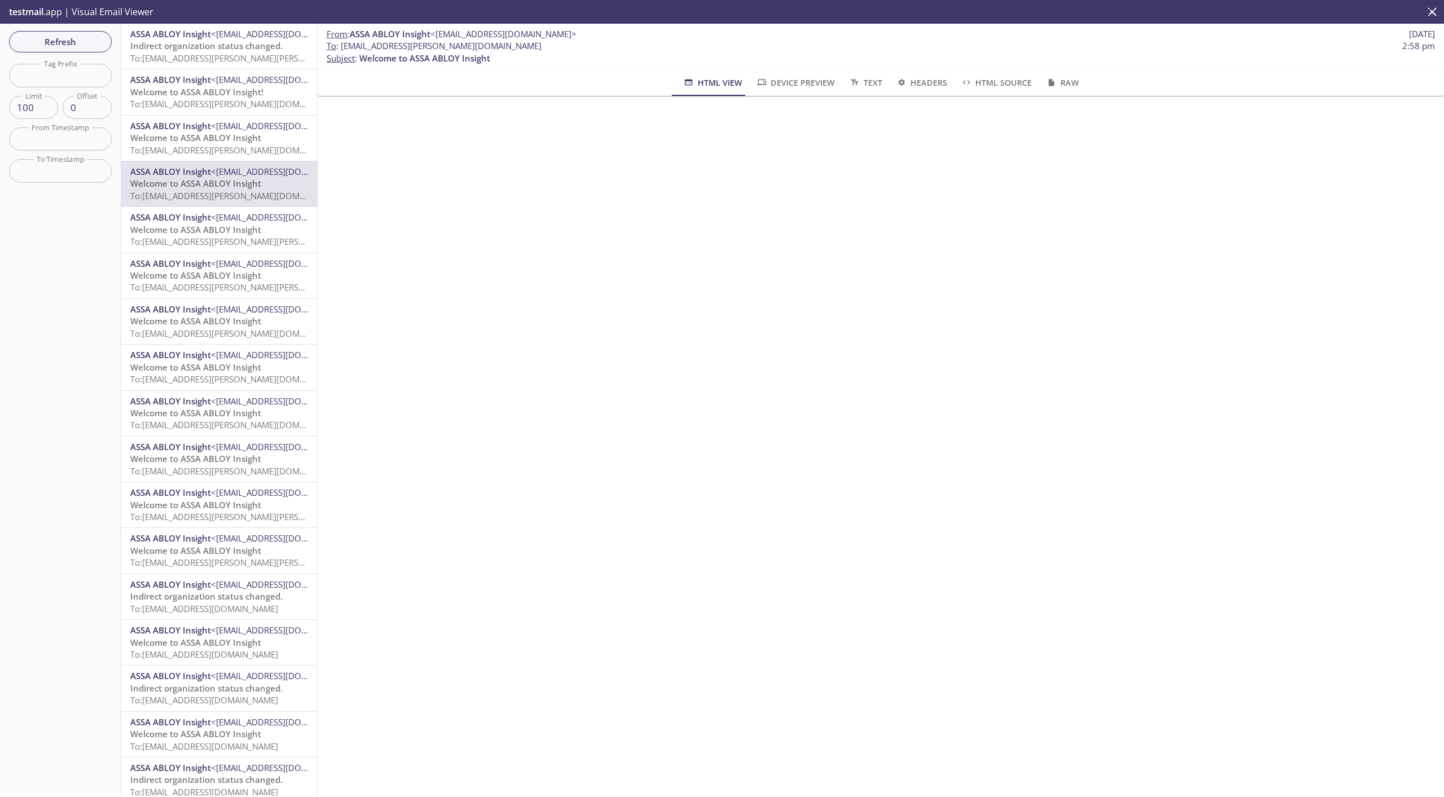
click at [213, 161] on div "ASSA ABLOY Insight <[EMAIL_ADDRESS][DOMAIN_NAME]> Welcome to ASSA ABLOY Insight…" at bounding box center [219, 138] width 196 height 45
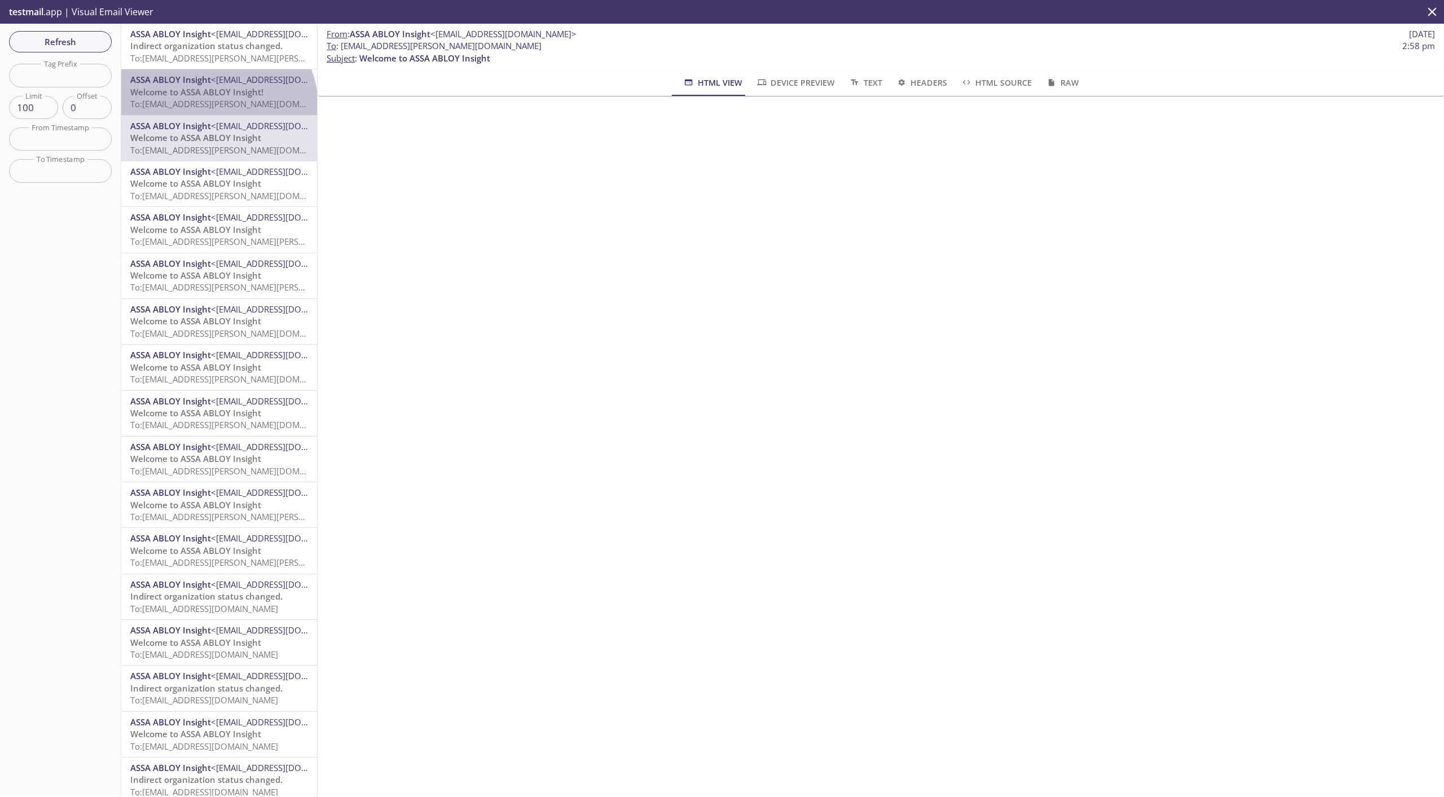
click at [216, 105] on span "To: [EMAIL_ADDRESS][PERSON_NAME][DOMAIN_NAME]" at bounding box center [236, 103] width 213 height 11
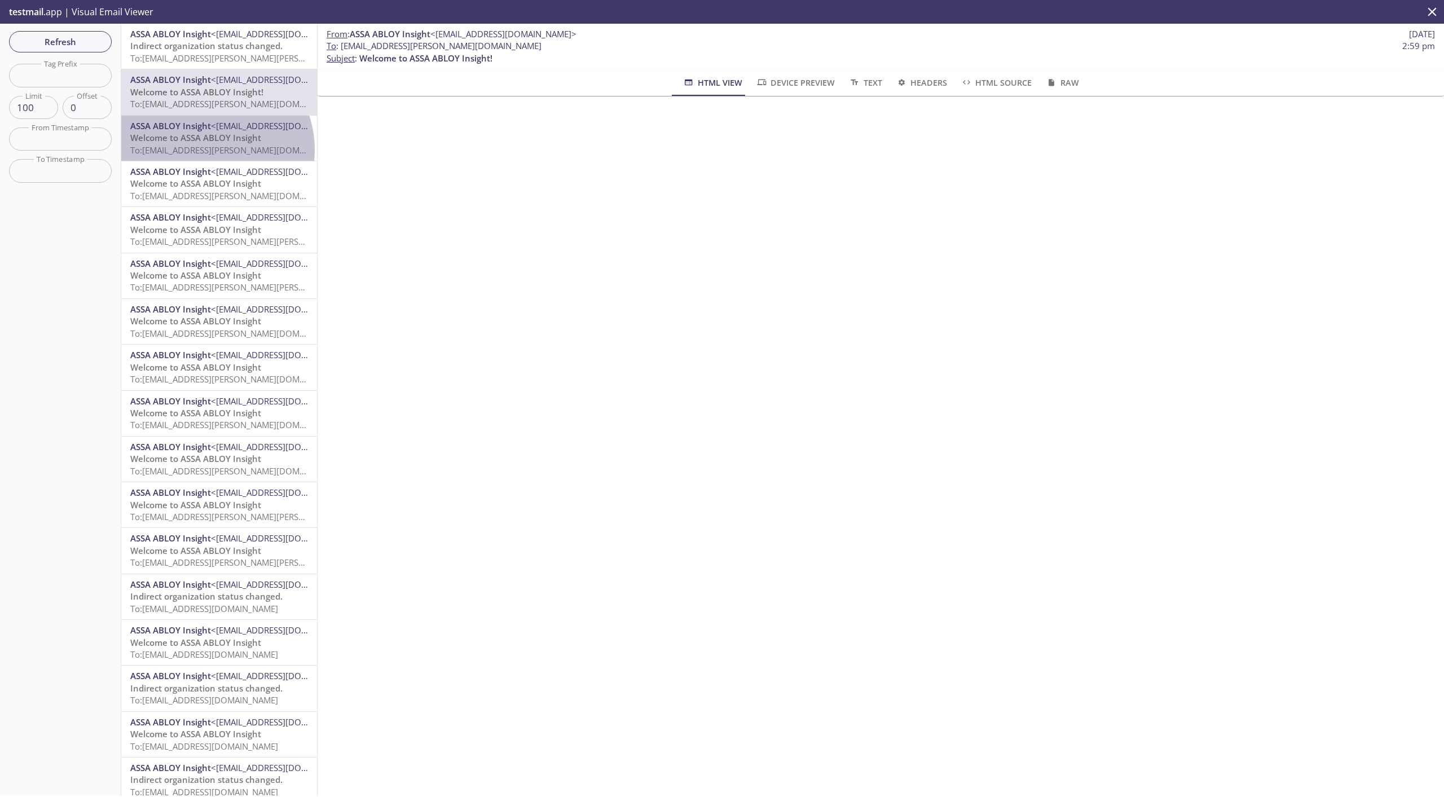
click at [208, 150] on span "To: [EMAIL_ADDRESS][PERSON_NAME][DOMAIN_NAME]" at bounding box center [236, 149] width 213 height 11
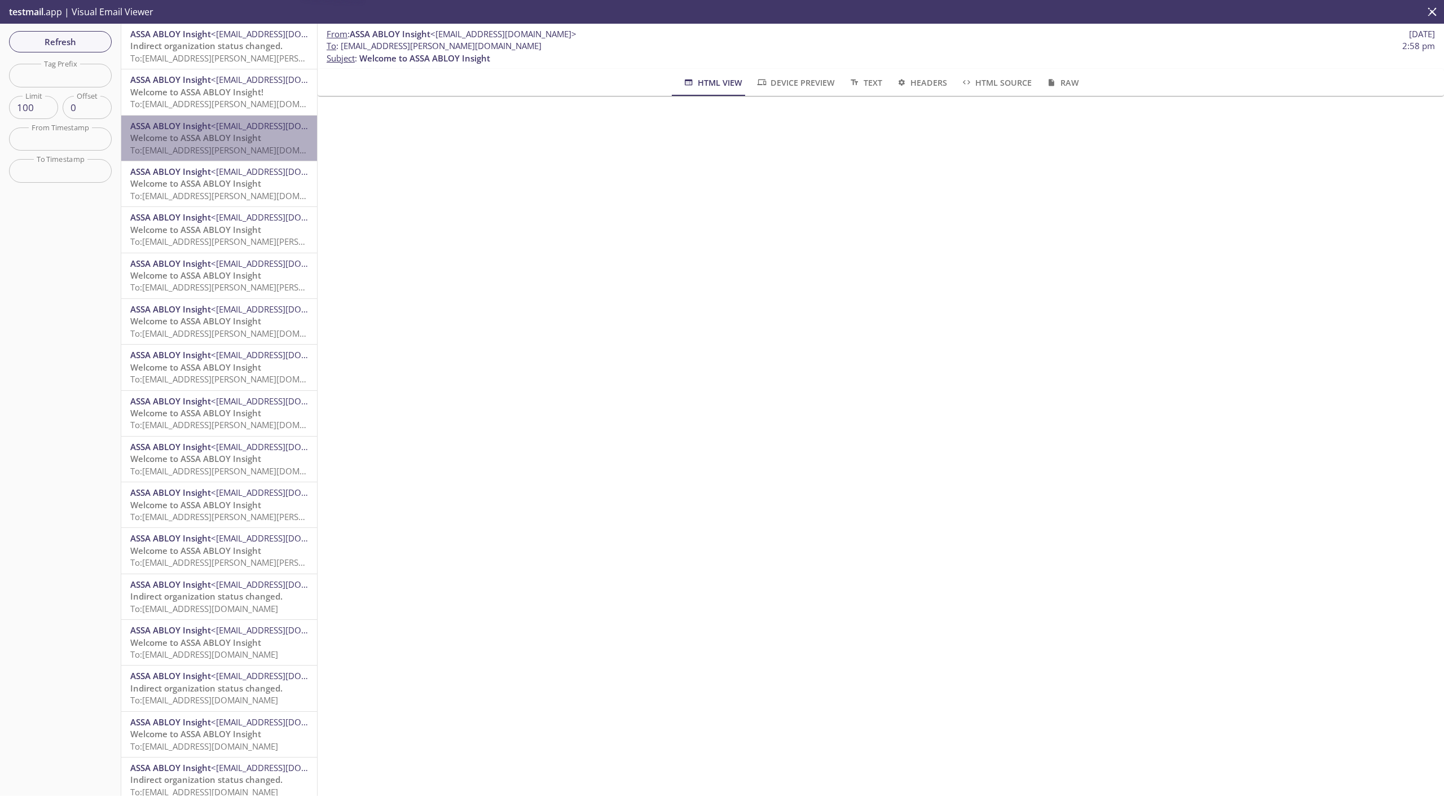
click at [220, 116] on div "ASSA ABLOY Insight <[EMAIL_ADDRESS][DOMAIN_NAME]> Welcome to ASSA ABLOY Insight…" at bounding box center [219, 138] width 196 height 45
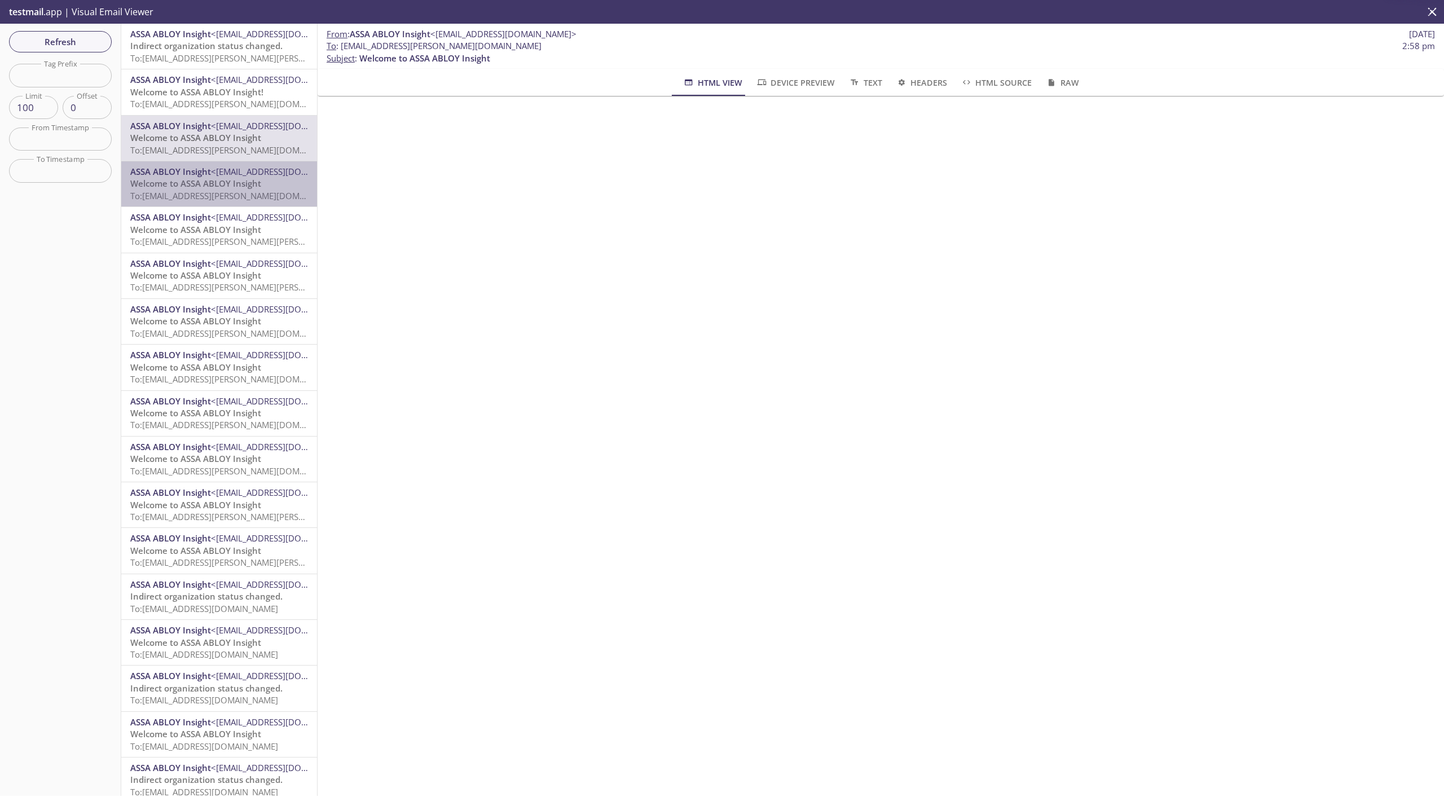
click at [227, 182] on span "Welcome to ASSA ABLOY Insight" at bounding box center [195, 183] width 131 height 11
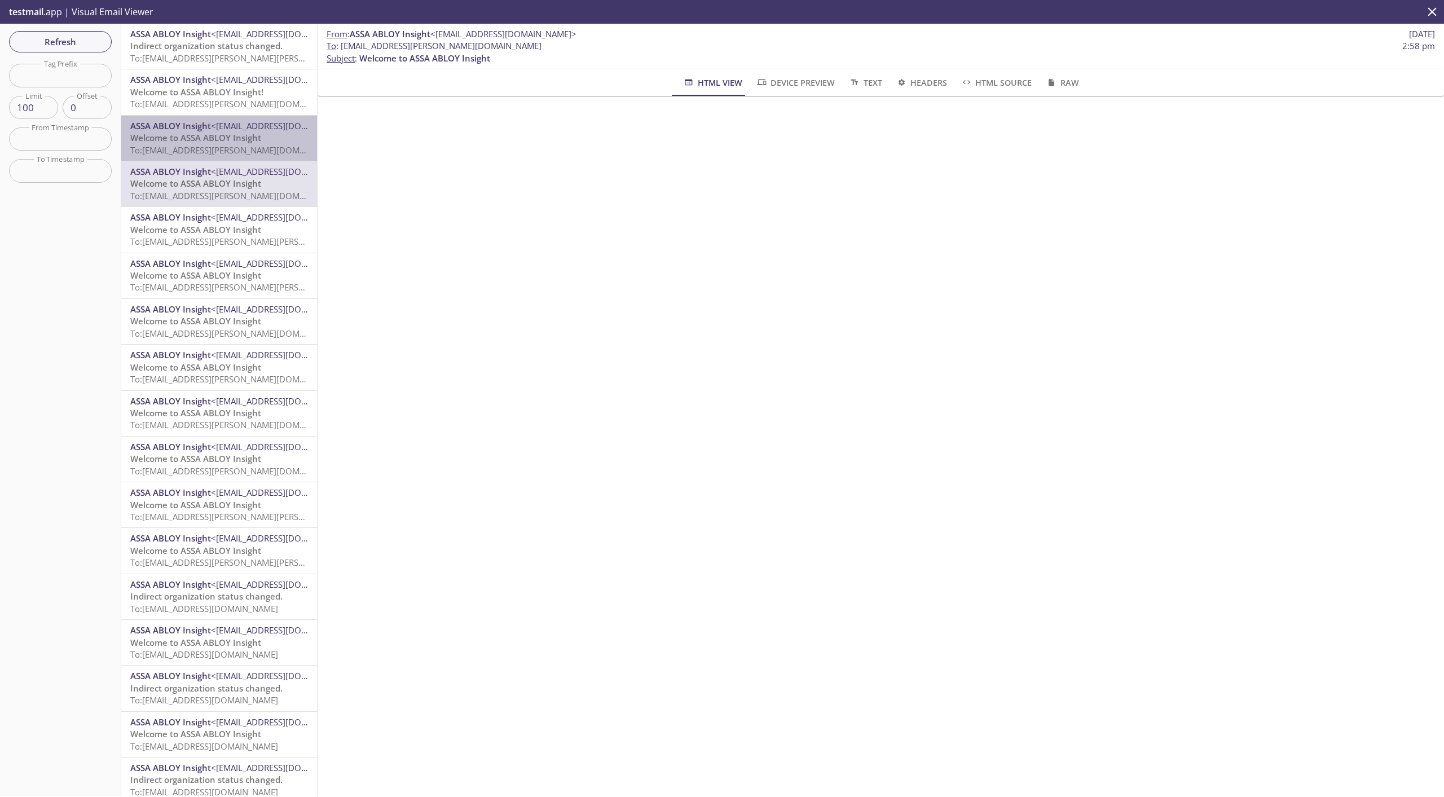
click at [221, 148] on span "To: [EMAIL_ADDRESS][PERSON_NAME][DOMAIN_NAME]" at bounding box center [236, 149] width 213 height 11
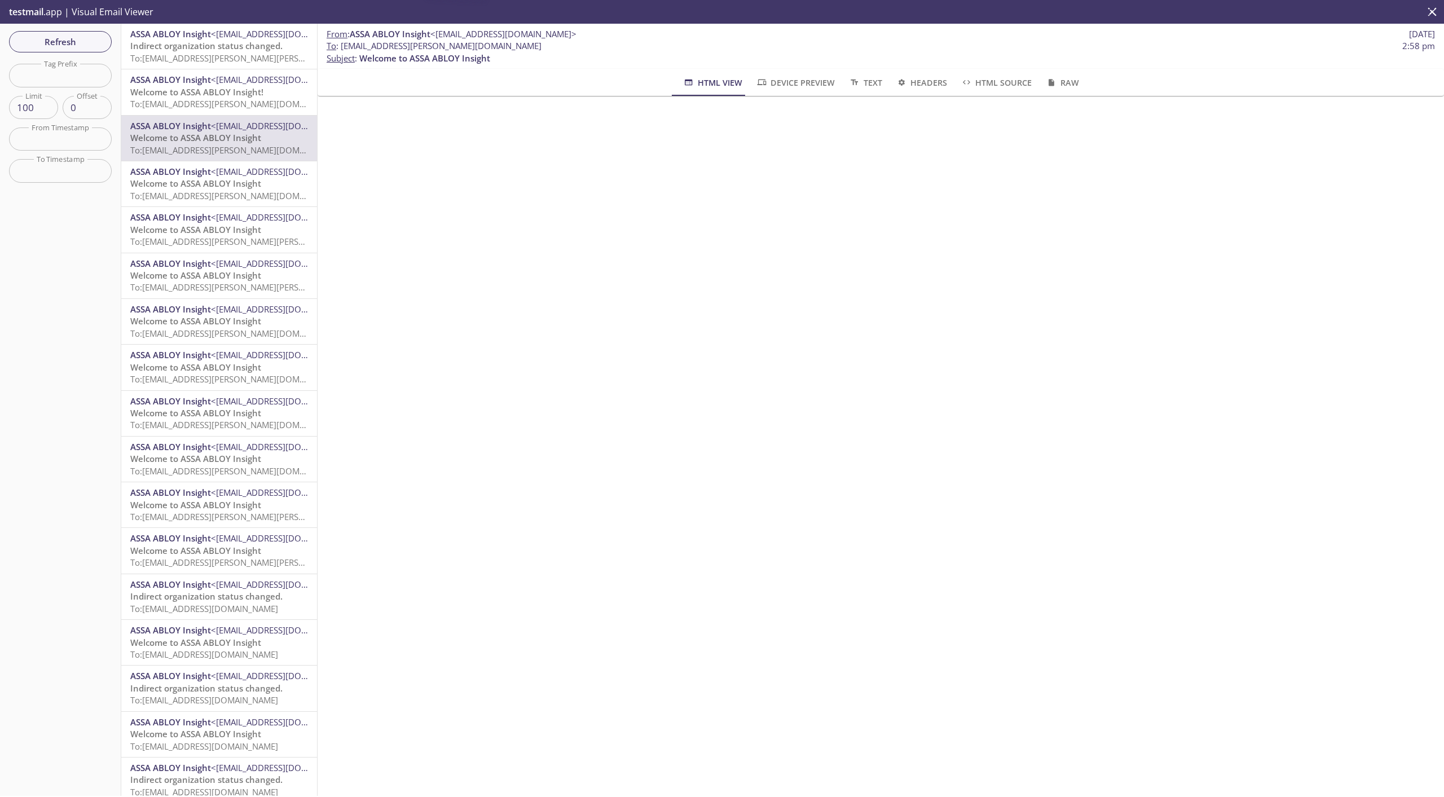
click at [219, 113] on div "ASSA ABLOY Insight <[EMAIL_ADDRESS][DOMAIN_NAME]> Welcome to ASSA ABLOY Insight…" at bounding box center [219, 91] width 196 height 45
